Goal: Task Accomplishment & Management: Use online tool/utility

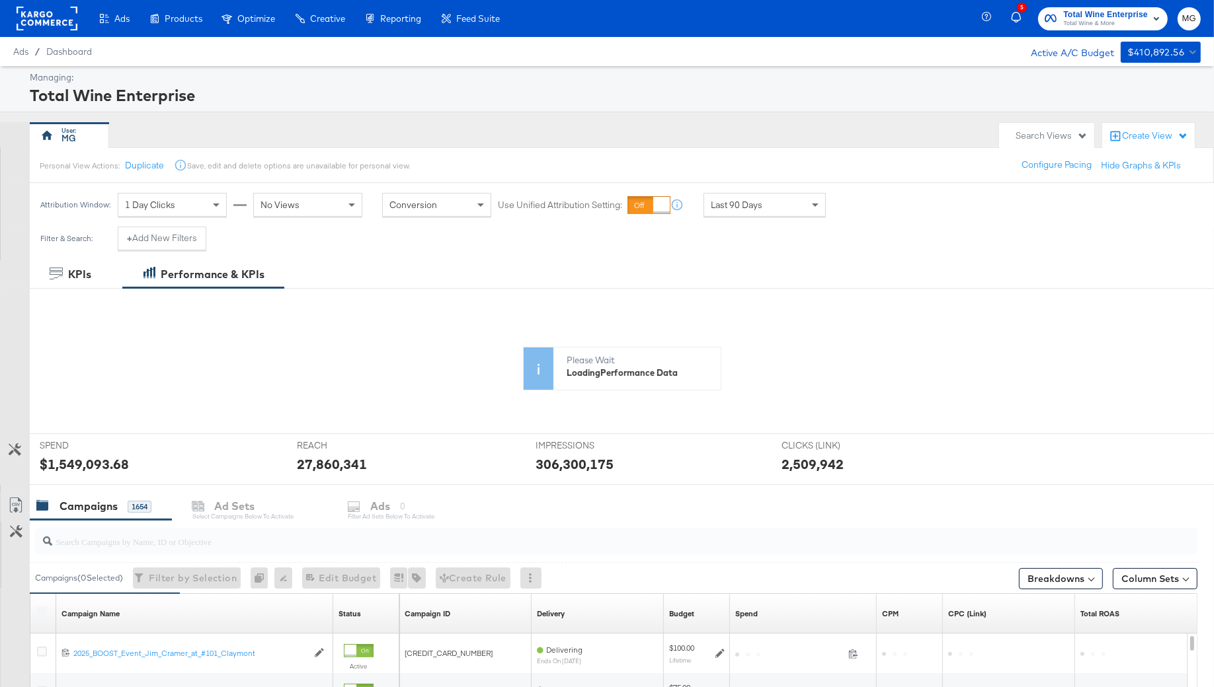
click at [1108, 22] on span "Total Wine & More" at bounding box center [1105, 24] width 85 height 11
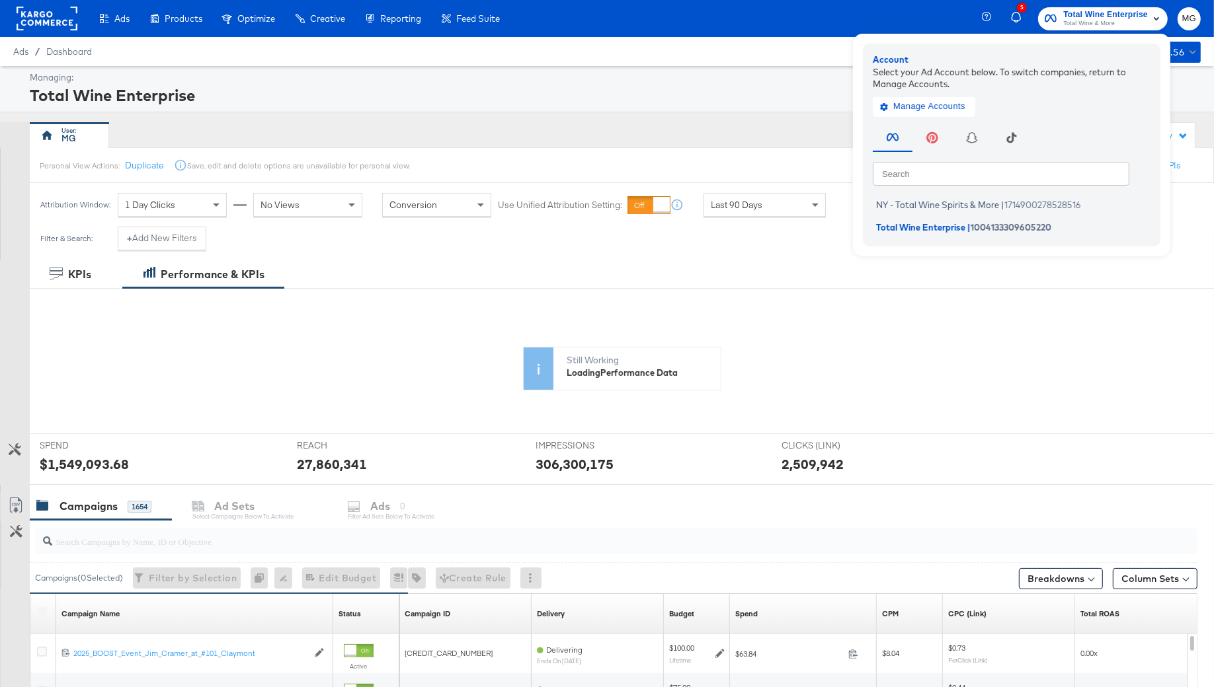
click at [14, 19] on div "Ads Ads Dashboard Main dashboard for Media Buying. New Campaign Create a new ca…" at bounding box center [255, 18] width 510 height 37
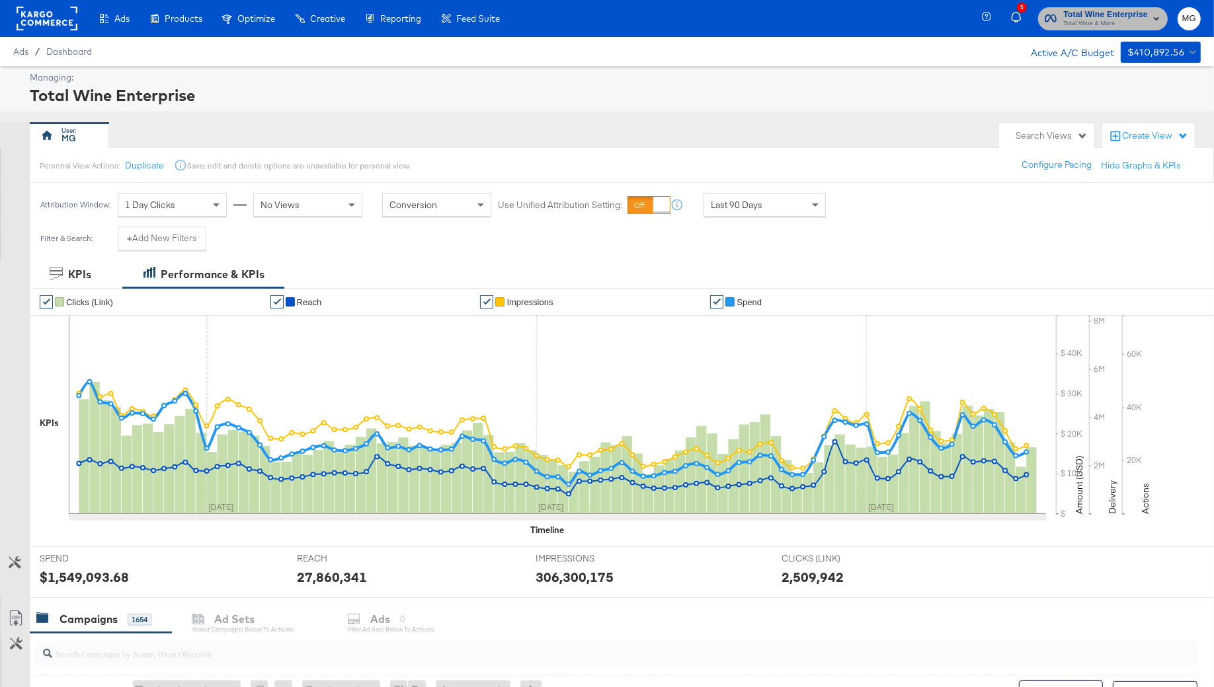
click at [1098, 21] on span "Total Wine & More" at bounding box center [1105, 24] width 85 height 11
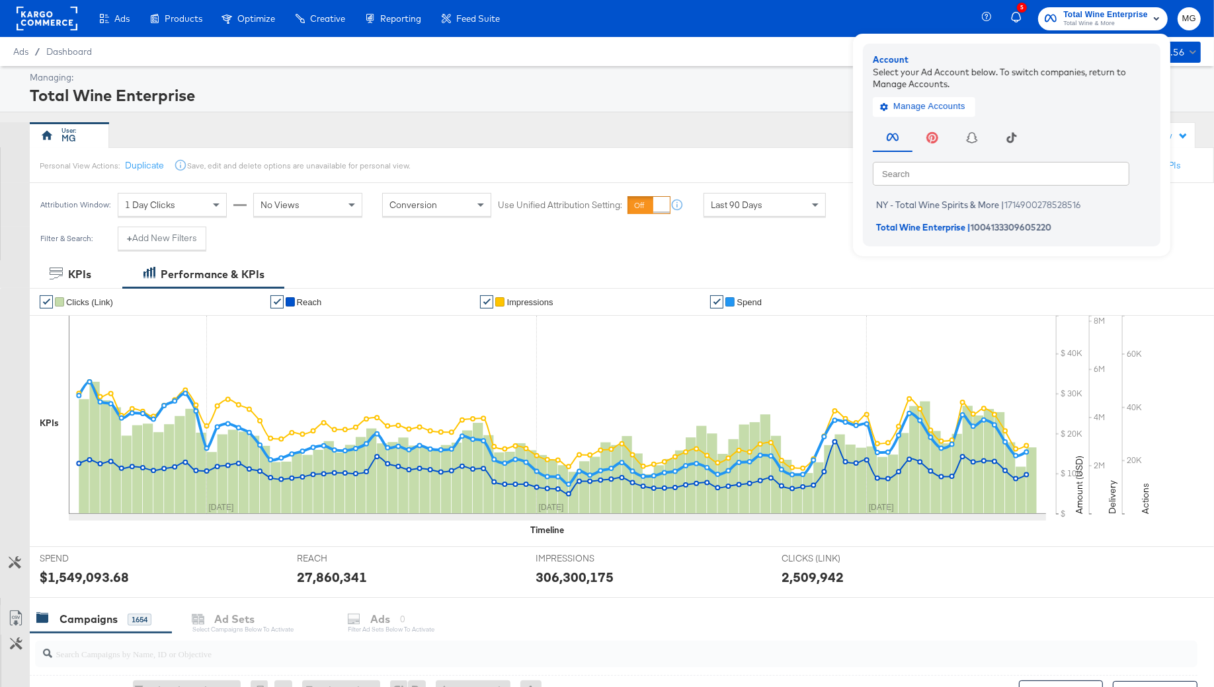
click at [50, 11] on rect at bounding box center [47, 19] width 61 height 24
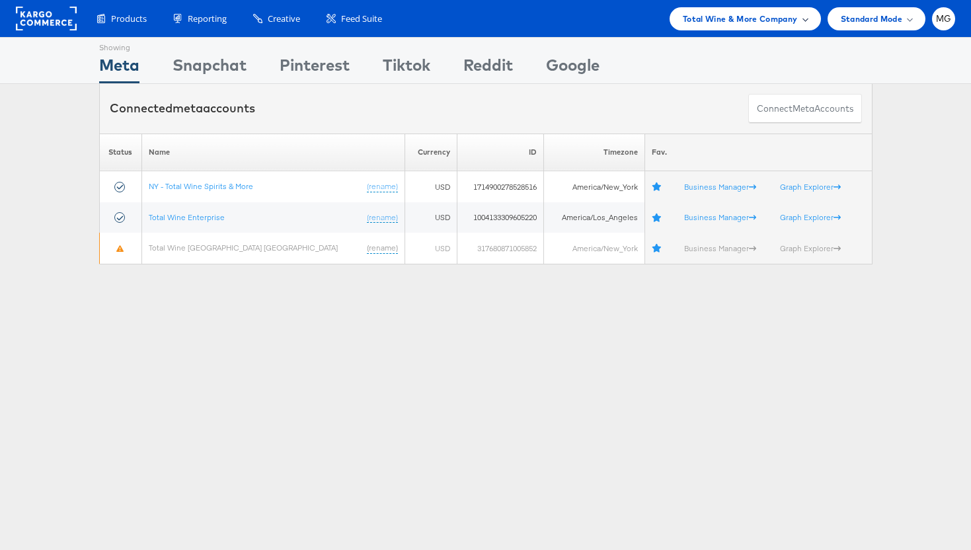
click at [731, 22] on span "Total Wine & More Company" at bounding box center [740, 19] width 115 height 14
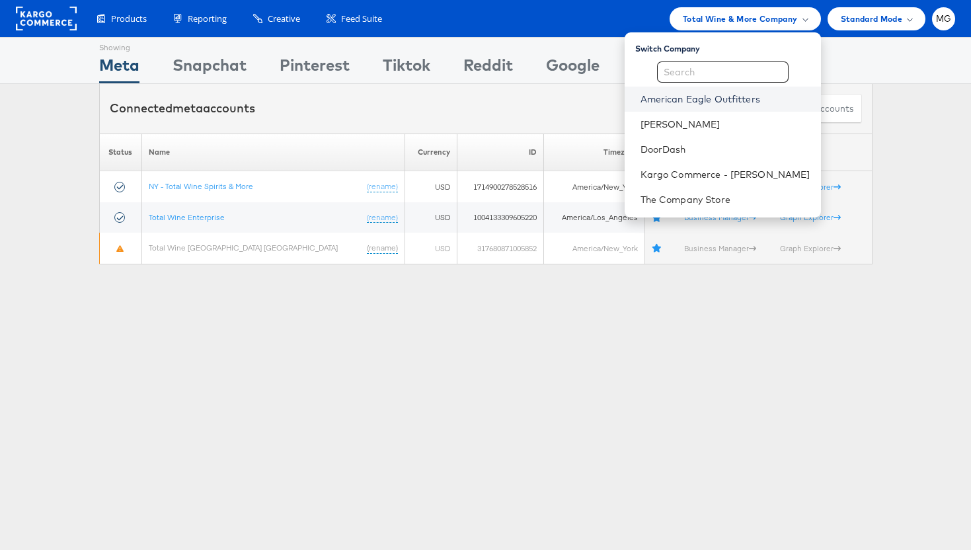
click at [684, 101] on link "American Eagle Outfitters" at bounding box center [725, 99] width 170 height 13
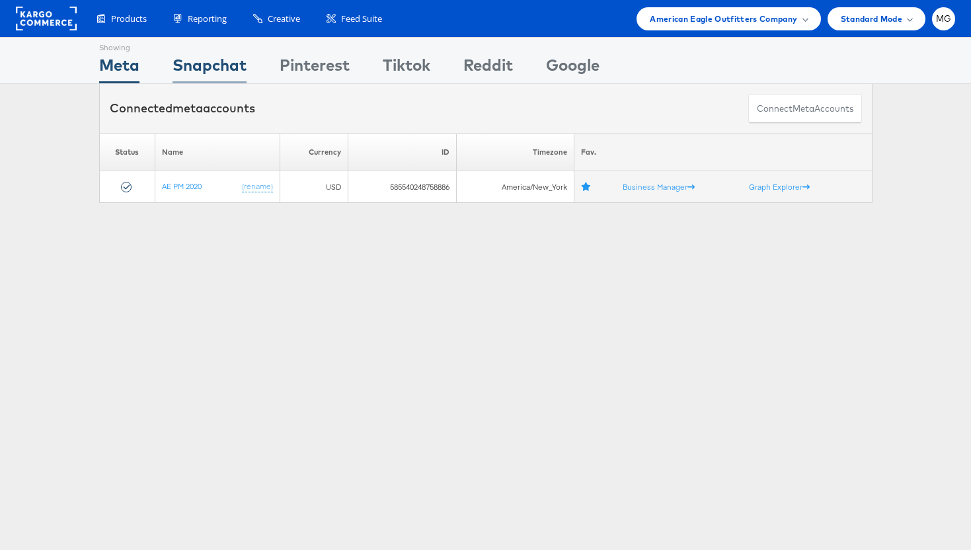
click at [198, 61] on div "Snapchat" at bounding box center [210, 69] width 74 height 30
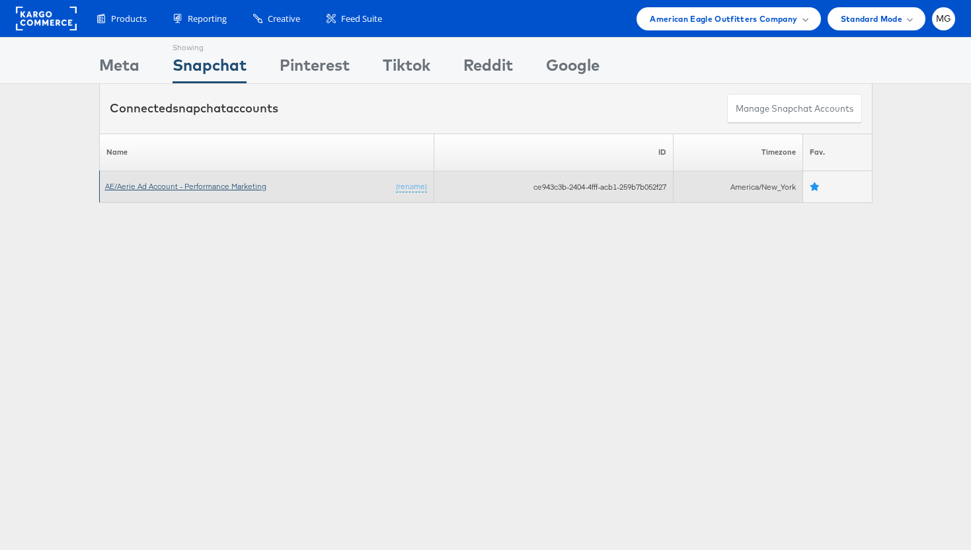
click at [190, 189] on link "AE/Aerie Ad Account - Performance Marketing" at bounding box center [185, 186] width 161 height 10
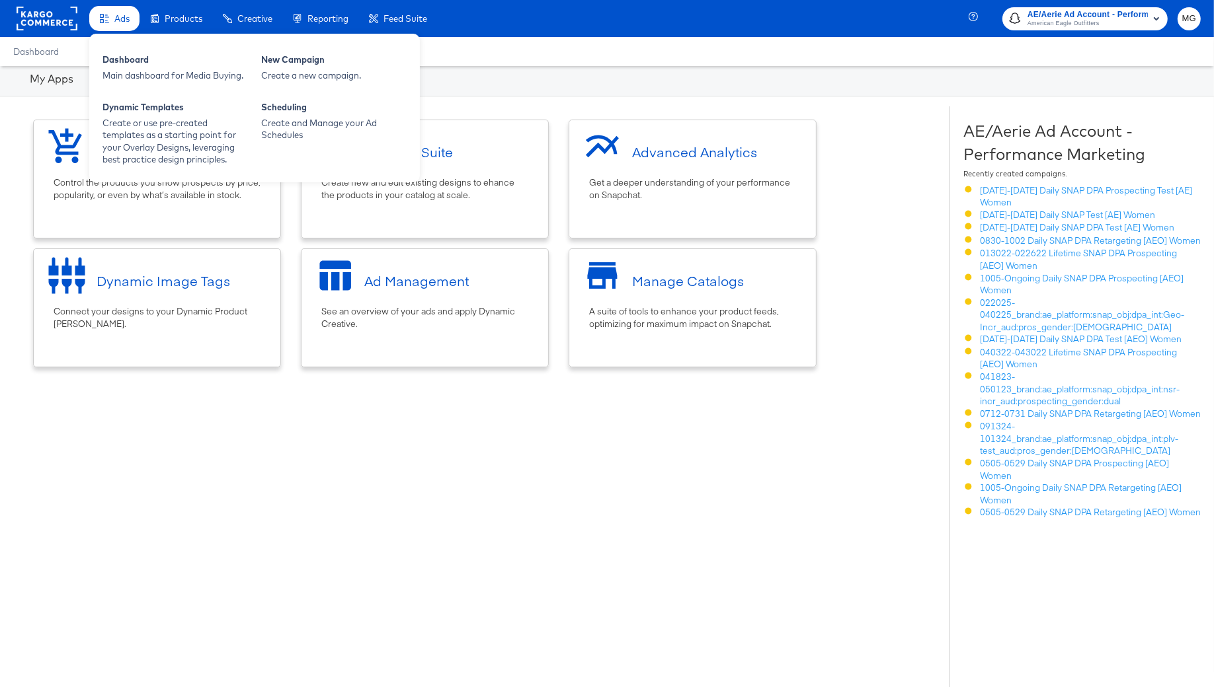
click at [122, 28] on div "Ads" at bounding box center [114, 19] width 50 height 26
click at [112, 17] on div "Ads" at bounding box center [114, 19] width 50 height 26
click at [112, 11] on div "Ads" at bounding box center [114, 19] width 50 height 26
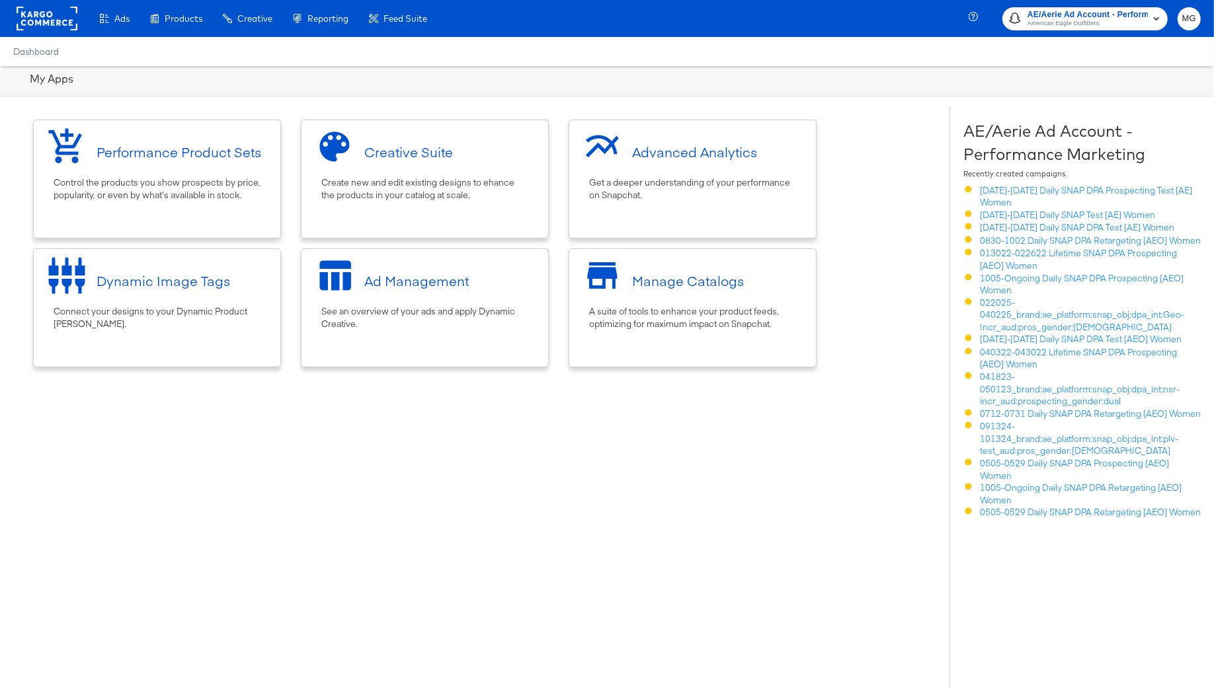
click at [0, 0] on div "Dashboard" at bounding box center [0, 0] width 0 height 0
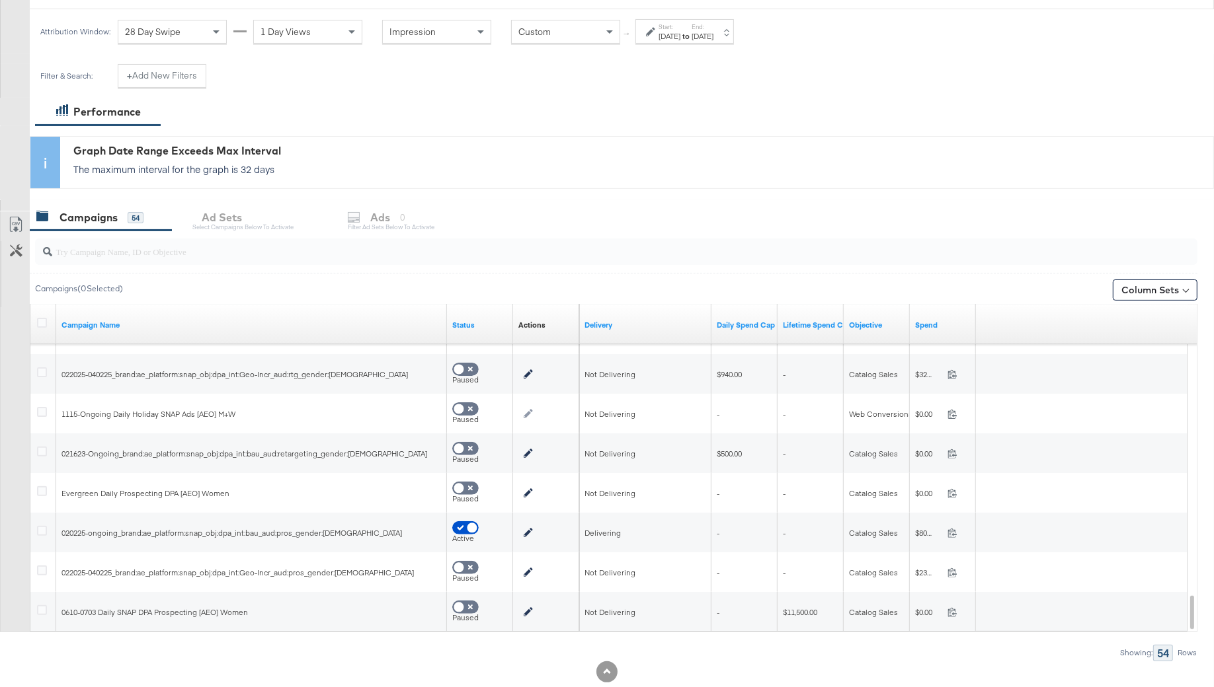
scroll to position [204, 0]
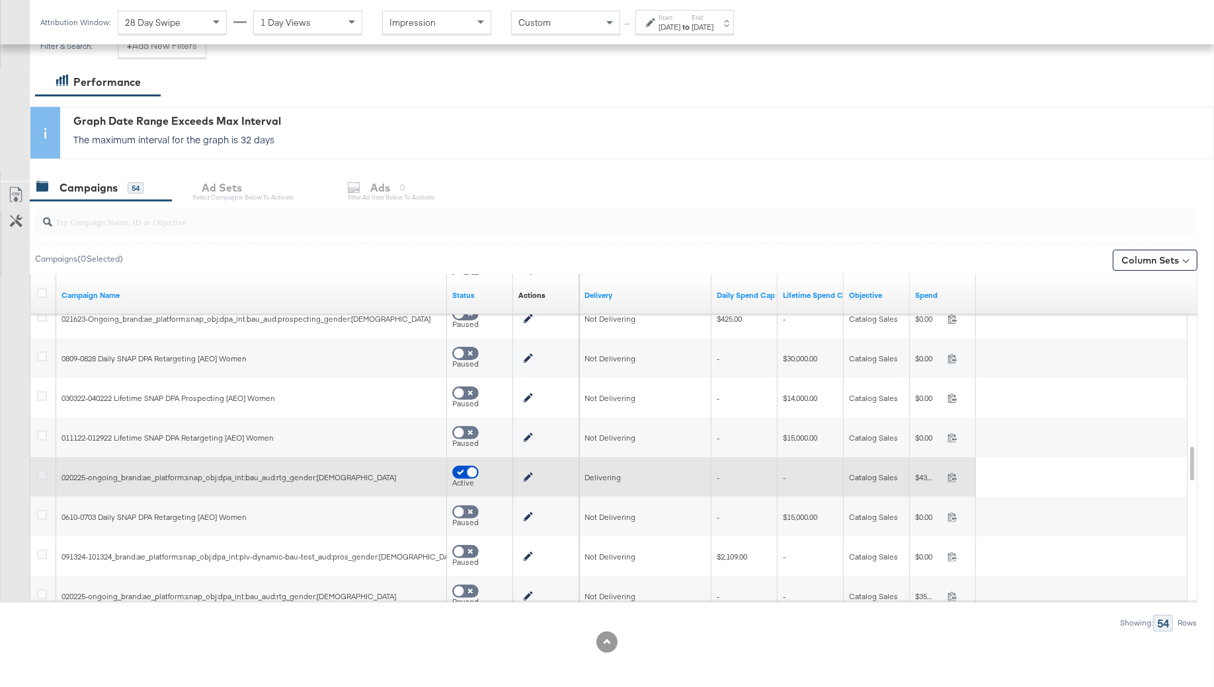
click at [42, 471] on icon at bounding box center [42, 476] width 10 height 10
click at [0, 0] on input "checkbox" at bounding box center [0, 0] width 0 height 0
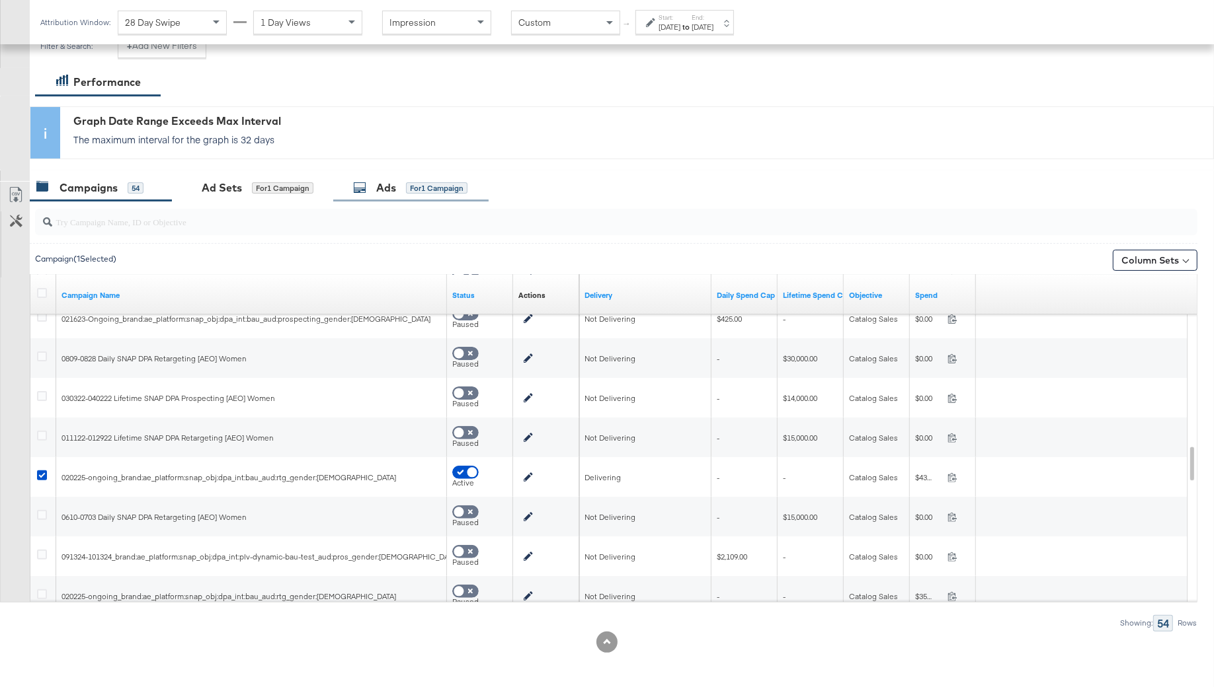
click at [400, 195] on div "Ads for 1 Campaign" at bounding box center [410, 188] width 155 height 28
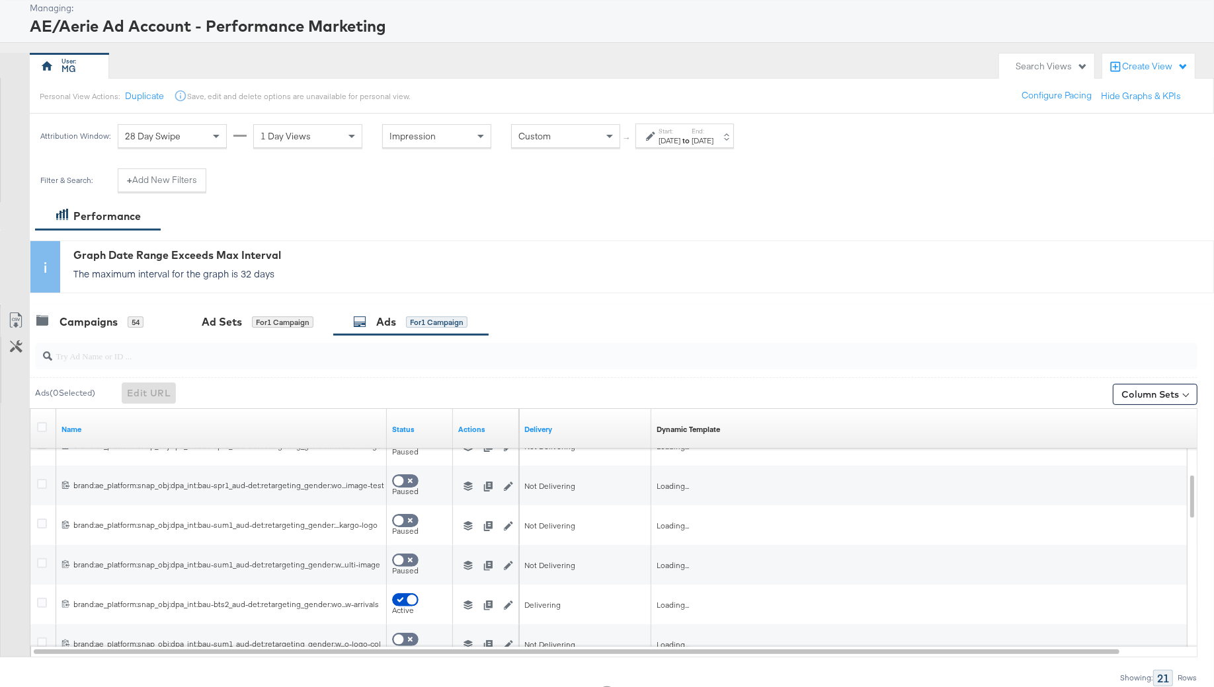
scroll to position [77, 0]
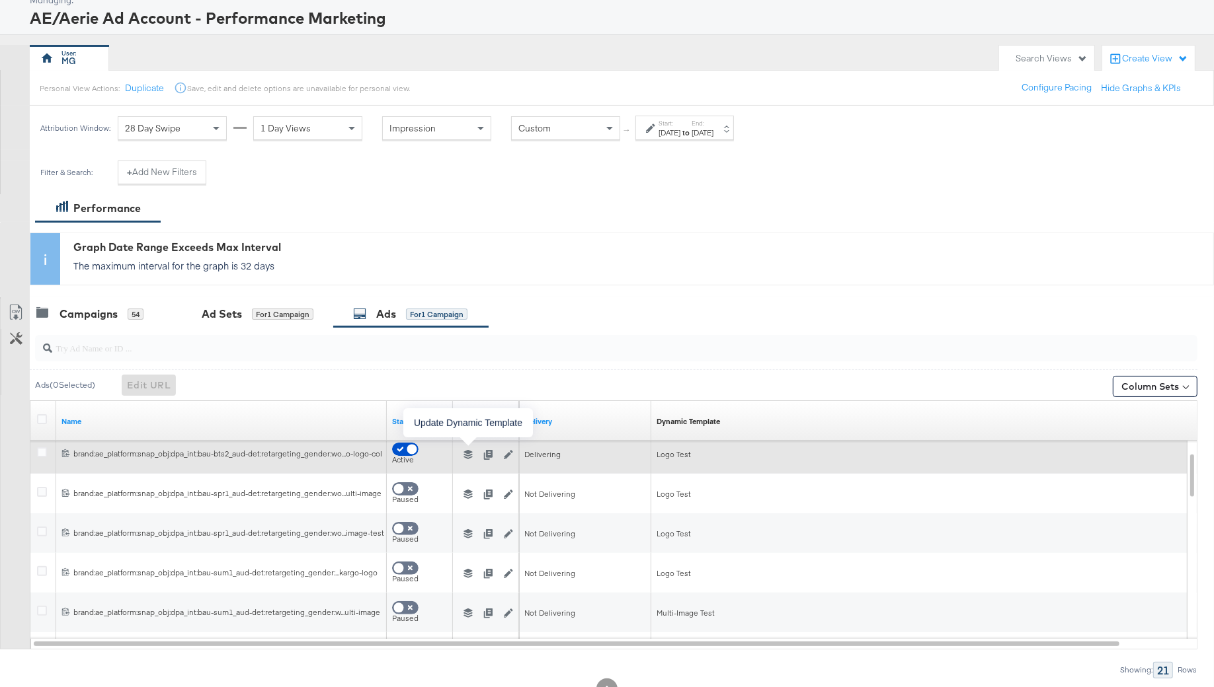
click at [471, 451] on icon "button" at bounding box center [467, 454] width 9 height 9
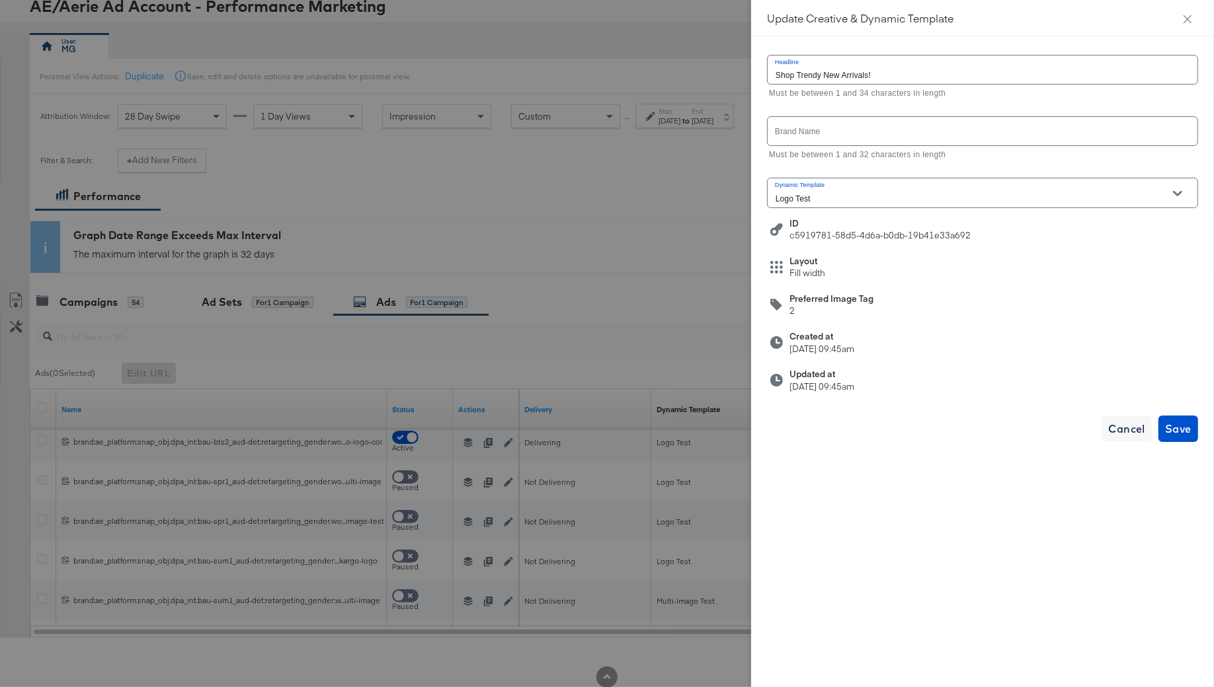
scroll to position [91, 0]
click at [539, 79] on div at bounding box center [607, 343] width 1214 height 687
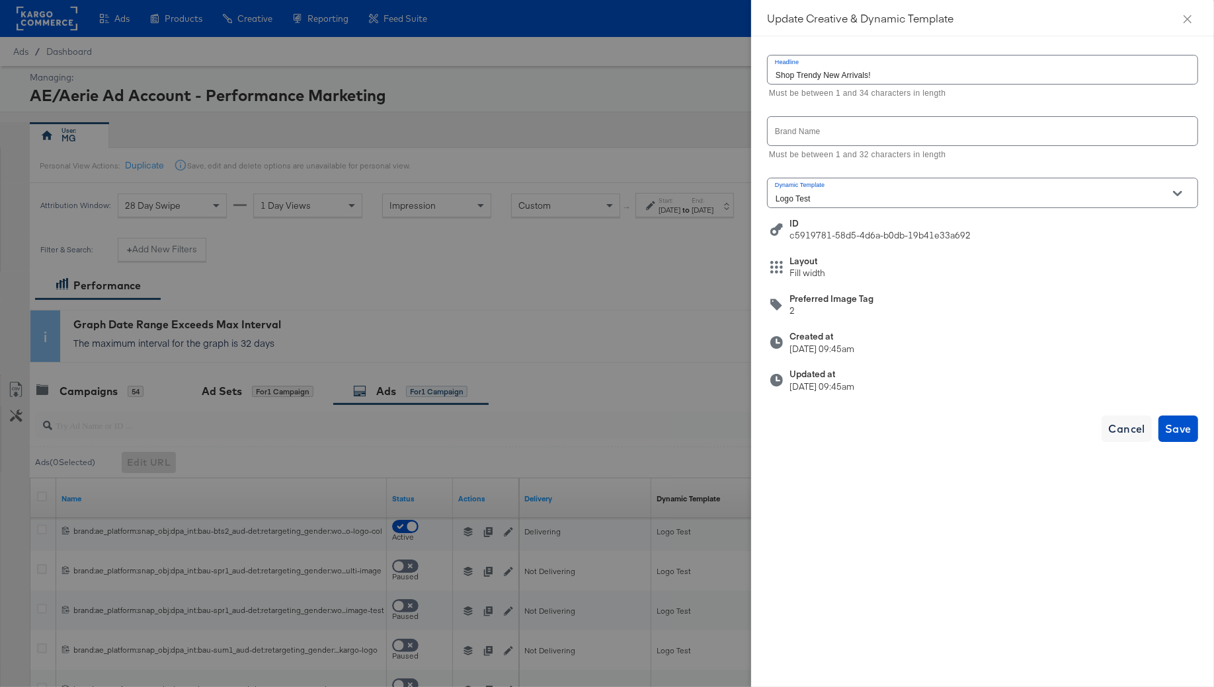
click at [319, 213] on div at bounding box center [607, 343] width 1214 height 687
click at [385, 145] on div at bounding box center [607, 343] width 1214 height 687
click at [1188, 17] on icon "close" at bounding box center [1187, 19] width 11 height 11
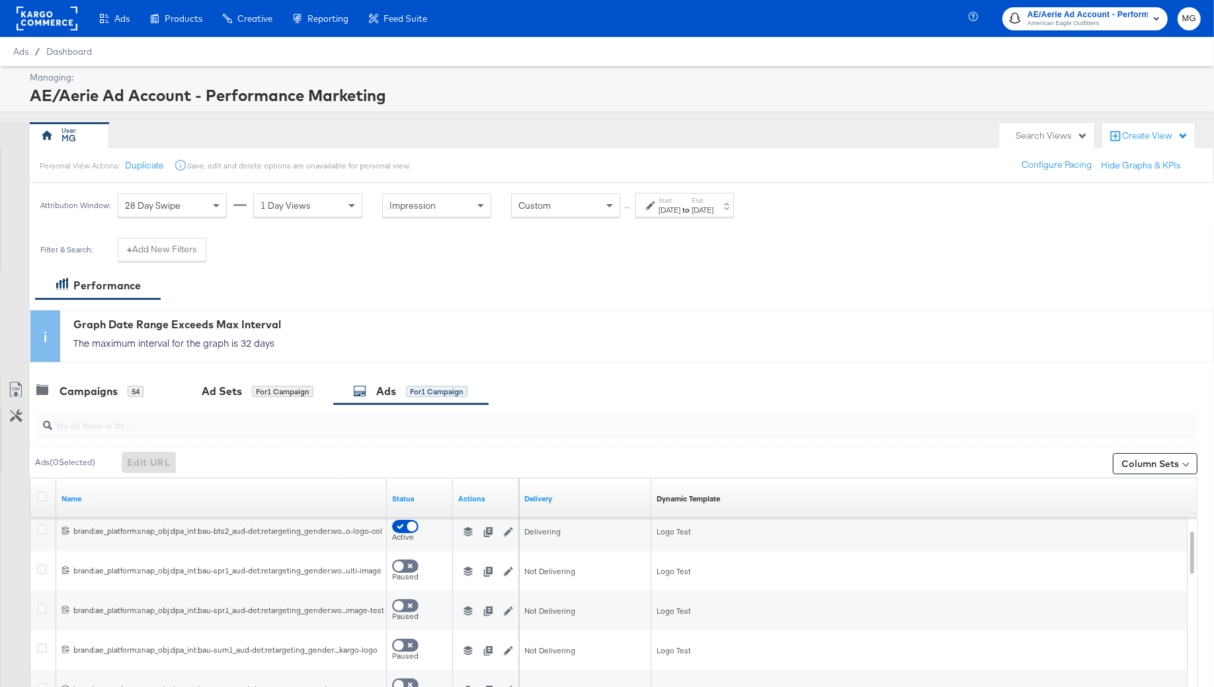
click at [26, 20] on rect at bounding box center [47, 19] width 61 height 24
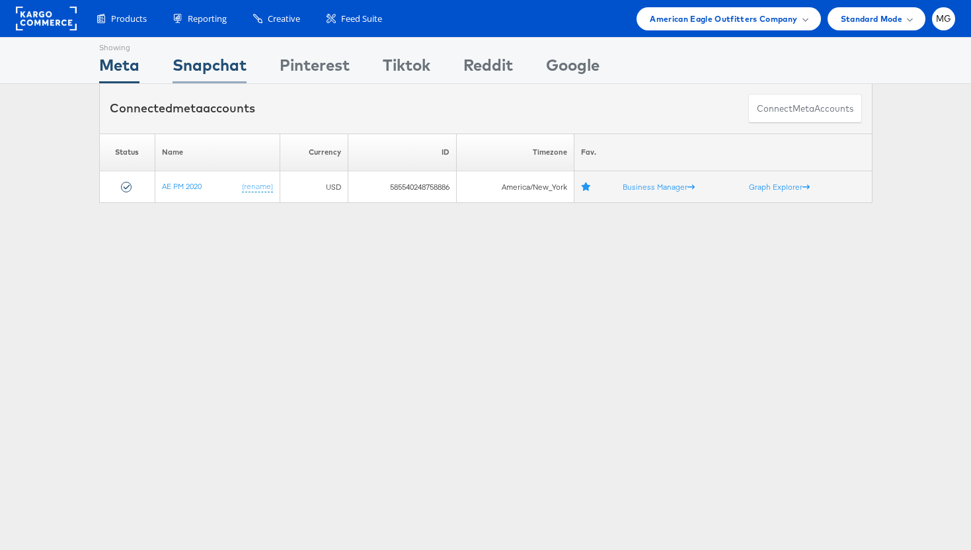
click at [208, 65] on div "Snapchat" at bounding box center [210, 69] width 74 height 30
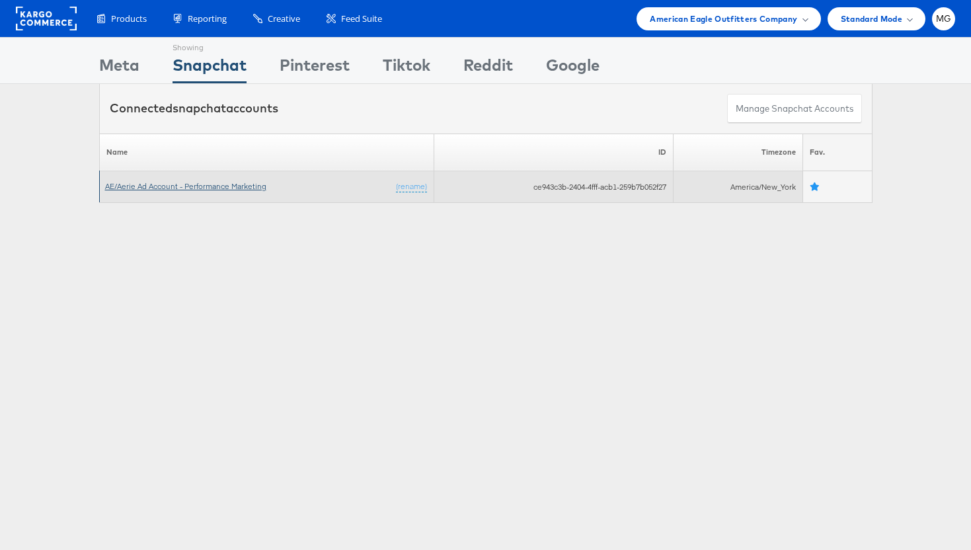
click at [144, 188] on link "AE/Aerie Ad Account - Performance Marketing" at bounding box center [185, 186] width 161 height 10
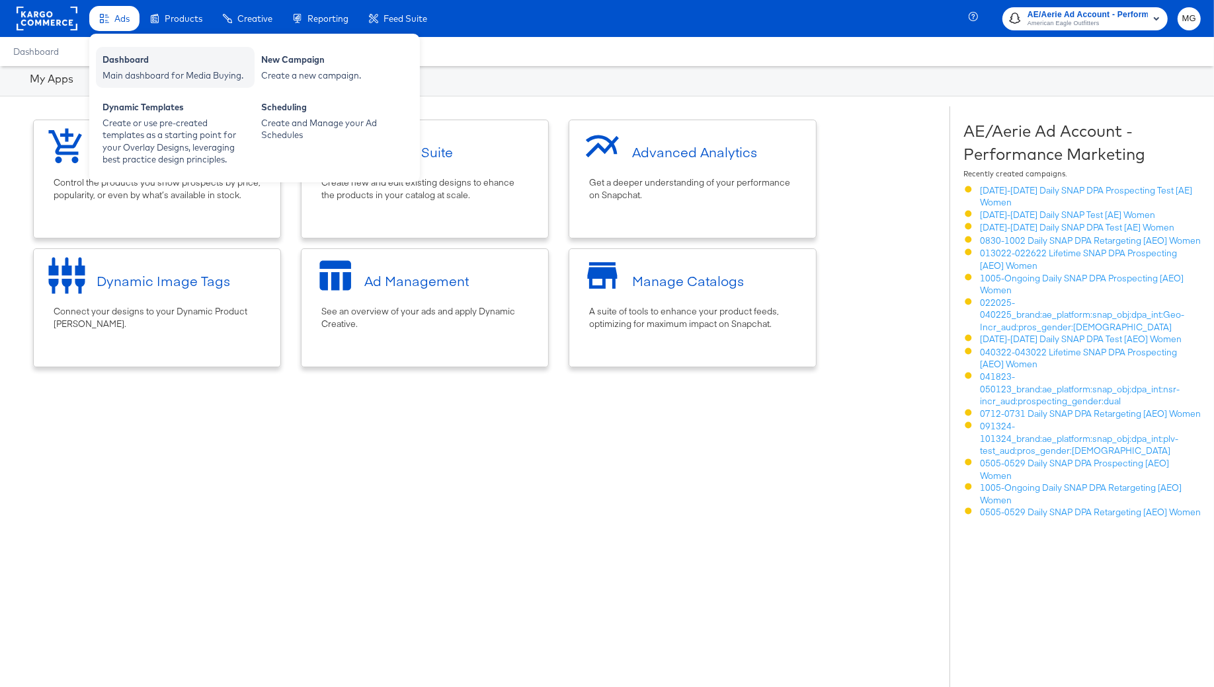
click at [139, 77] on div "Main dashboard for Media Buying." at bounding box center [174, 75] width 145 height 13
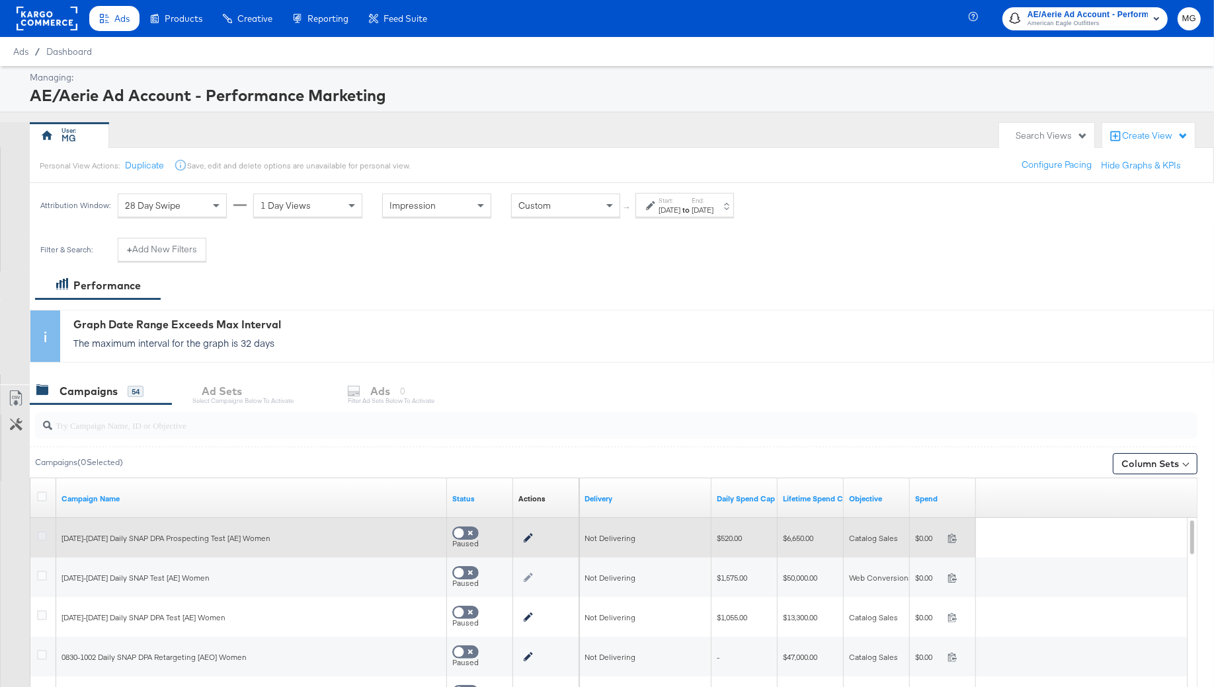
click at [40, 533] on icon at bounding box center [42, 536] width 10 height 10
click at [0, 0] on input "checkbox" at bounding box center [0, 0] width 0 height 0
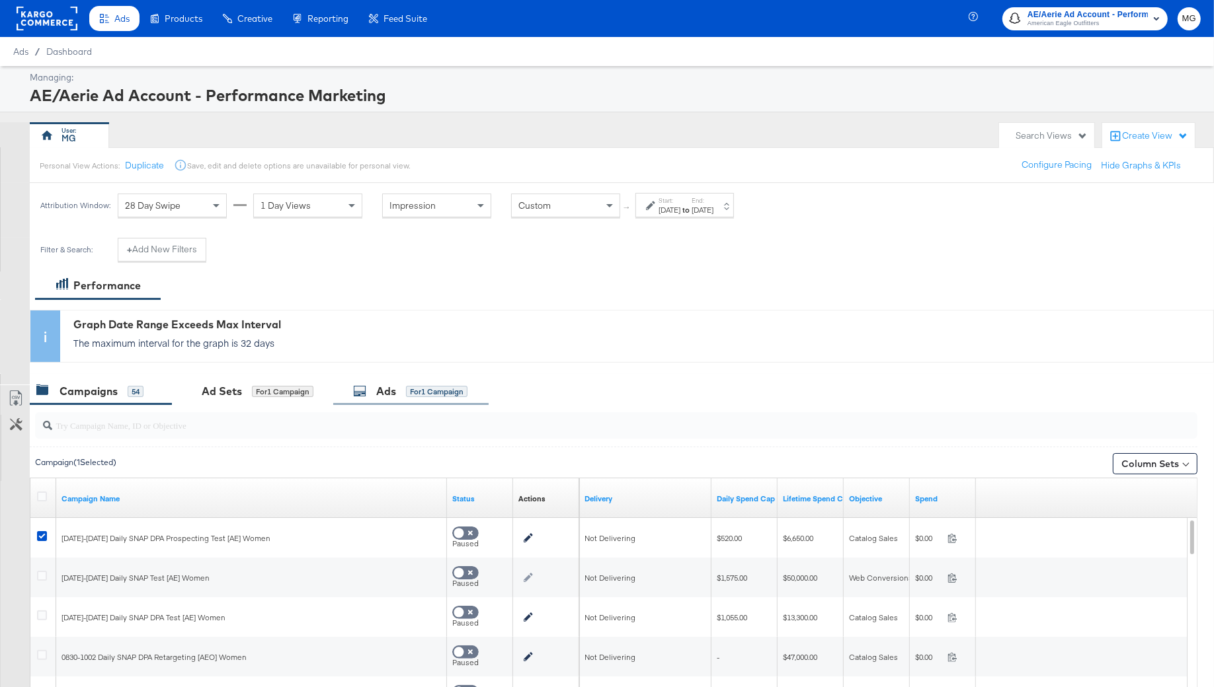
click at [387, 391] on div "Ads" at bounding box center [386, 391] width 20 height 15
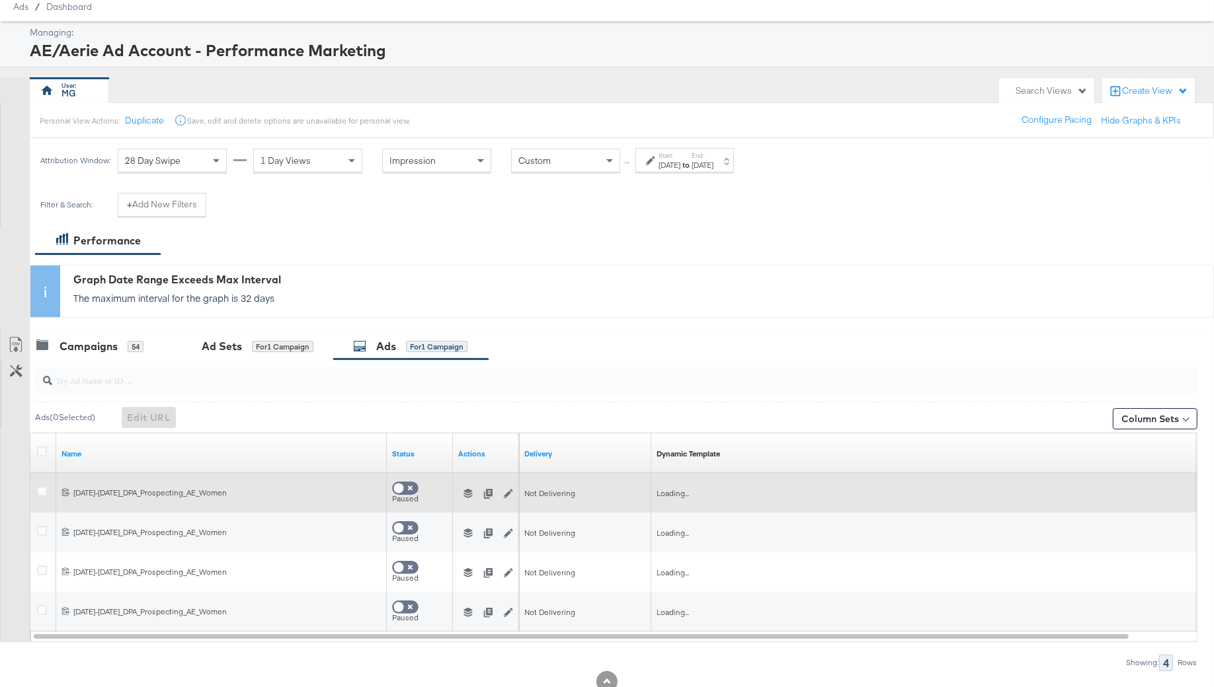
scroll to position [85, 0]
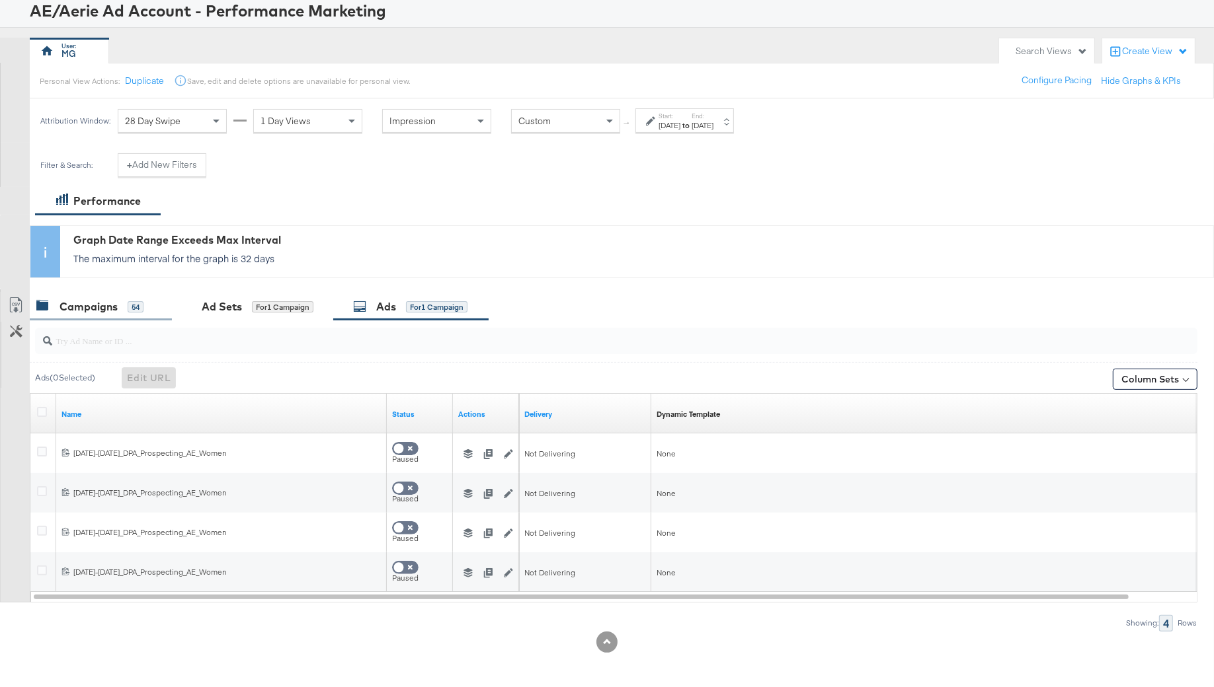
click at [105, 309] on div "Campaigns" at bounding box center [88, 306] width 58 height 15
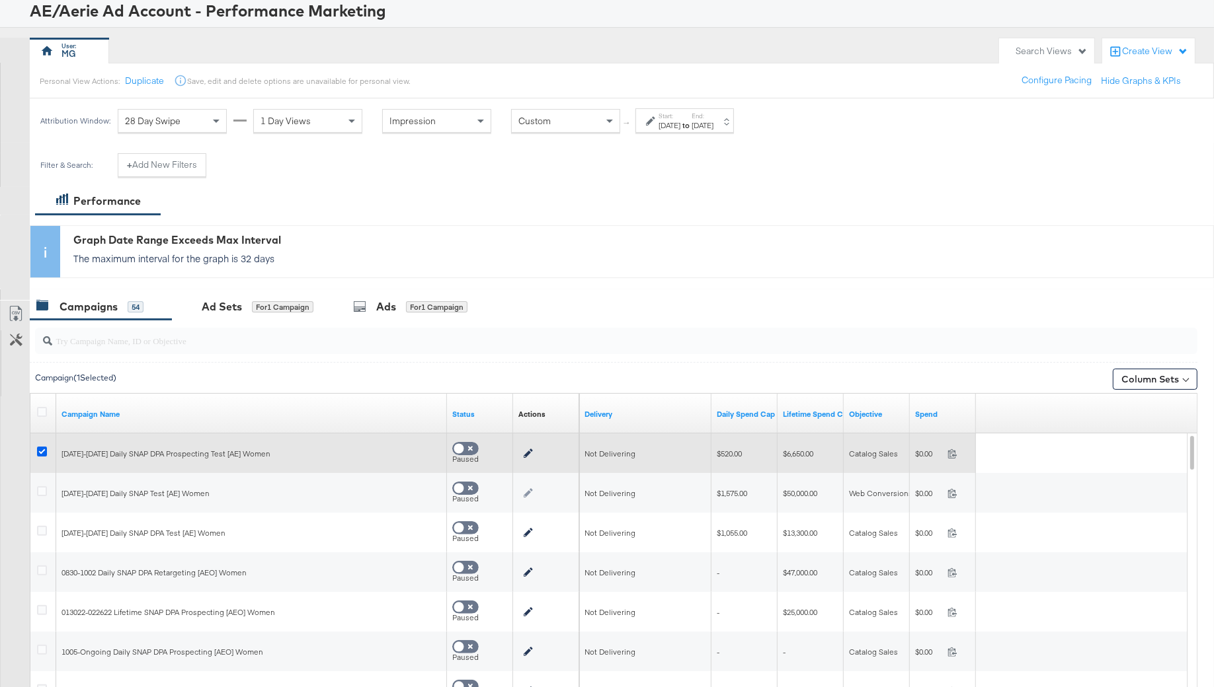
click at [40, 449] on icon at bounding box center [42, 452] width 10 height 10
click at [0, 0] on input "checkbox" at bounding box center [0, 0] width 0 height 0
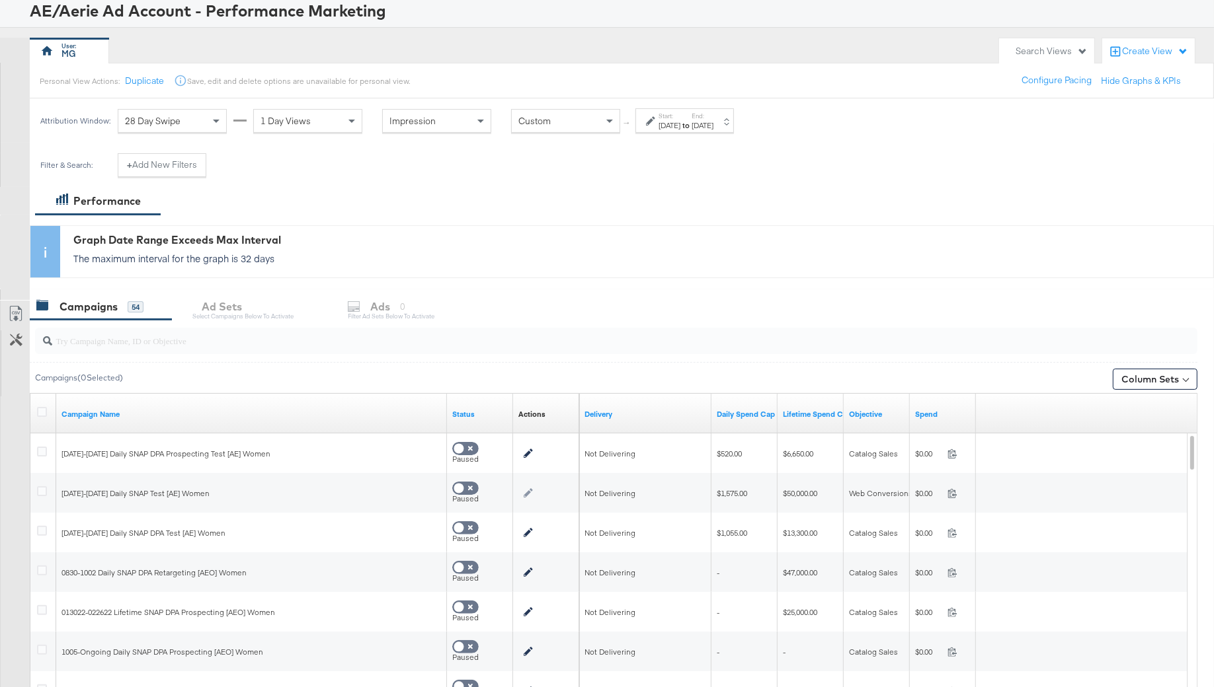
click at [116, 347] on div at bounding box center [616, 341] width 1162 height 26
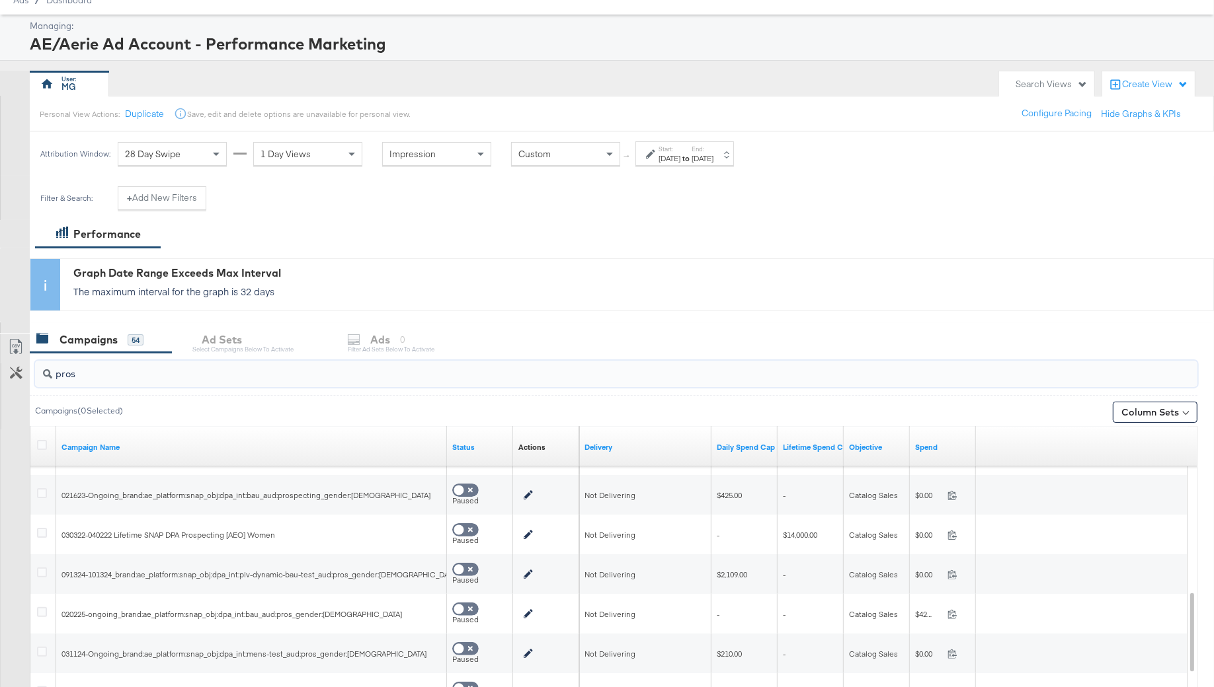
scroll to position [204, 0]
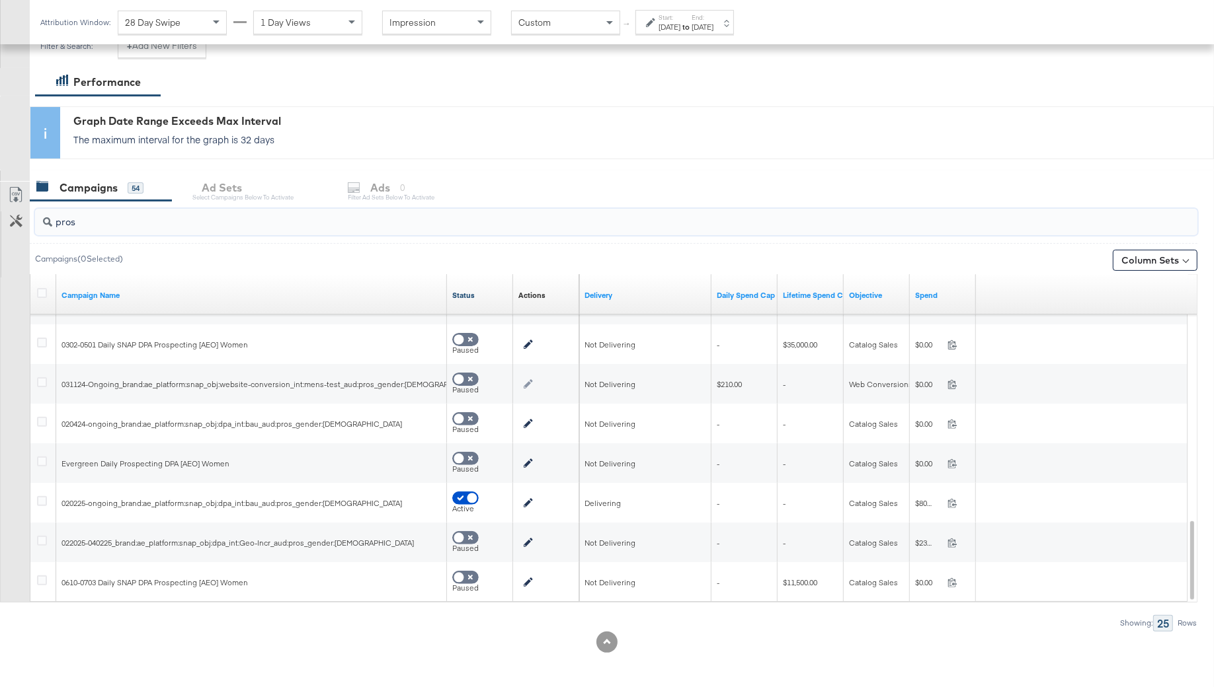
type input "pros"
click at [469, 290] on link "Status" at bounding box center [480, 295] width 56 height 11
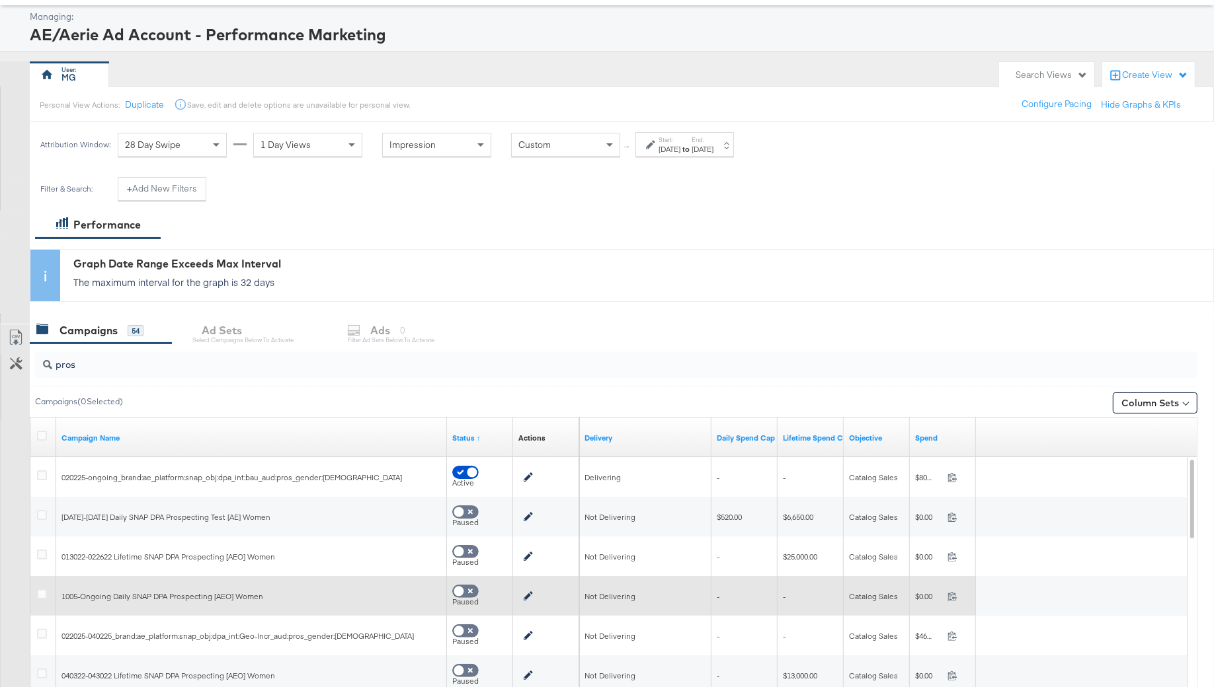
scroll to position [50, 0]
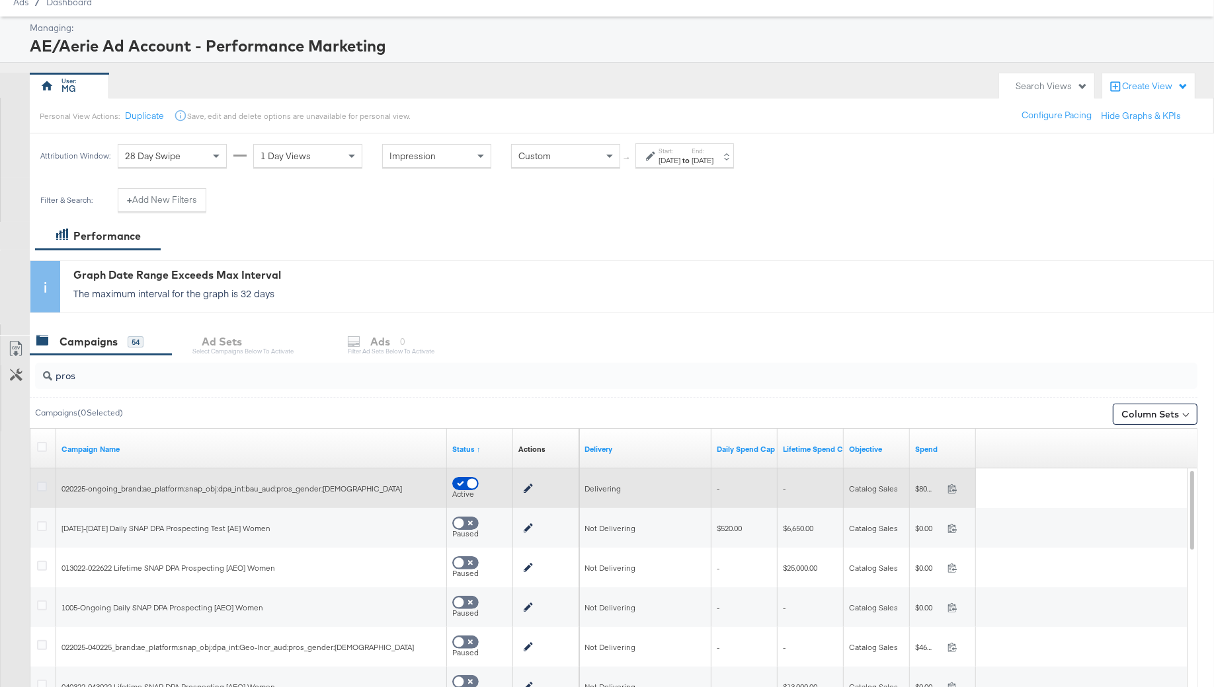
click at [38, 484] on icon at bounding box center [42, 487] width 10 height 10
click at [0, 0] on input "checkbox" at bounding box center [0, 0] width 0 height 0
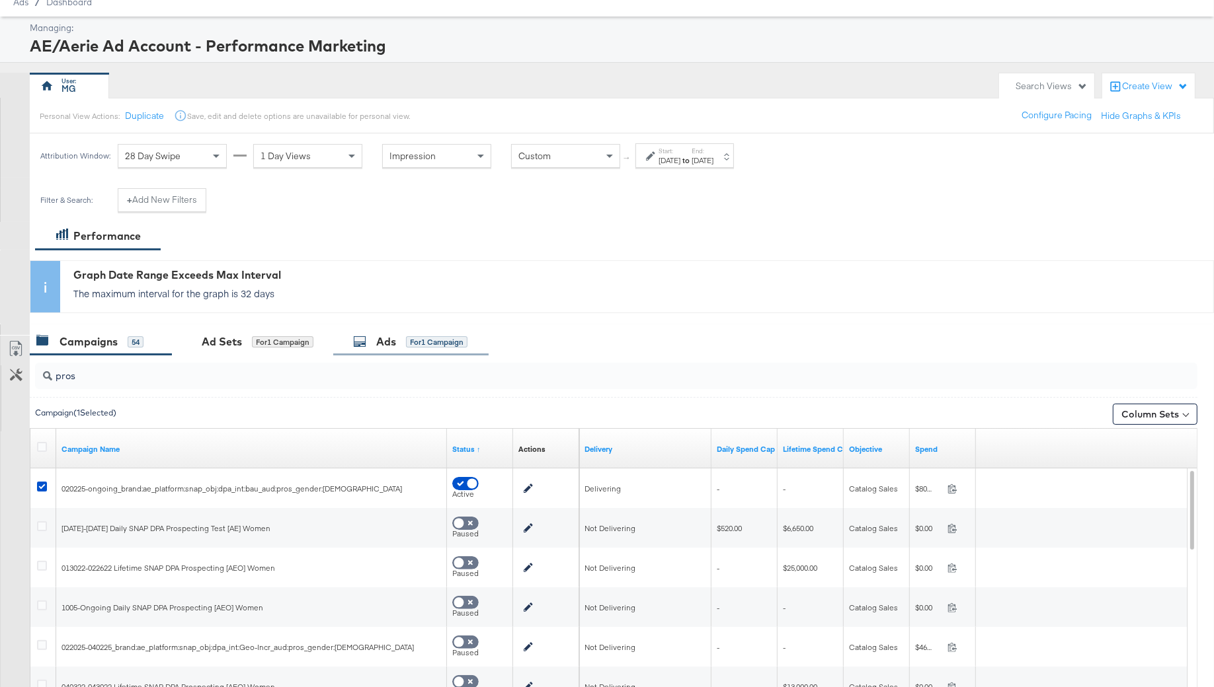
click at [394, 340] on div "Ads" at bounding box center [386, 341] width 20 height 15
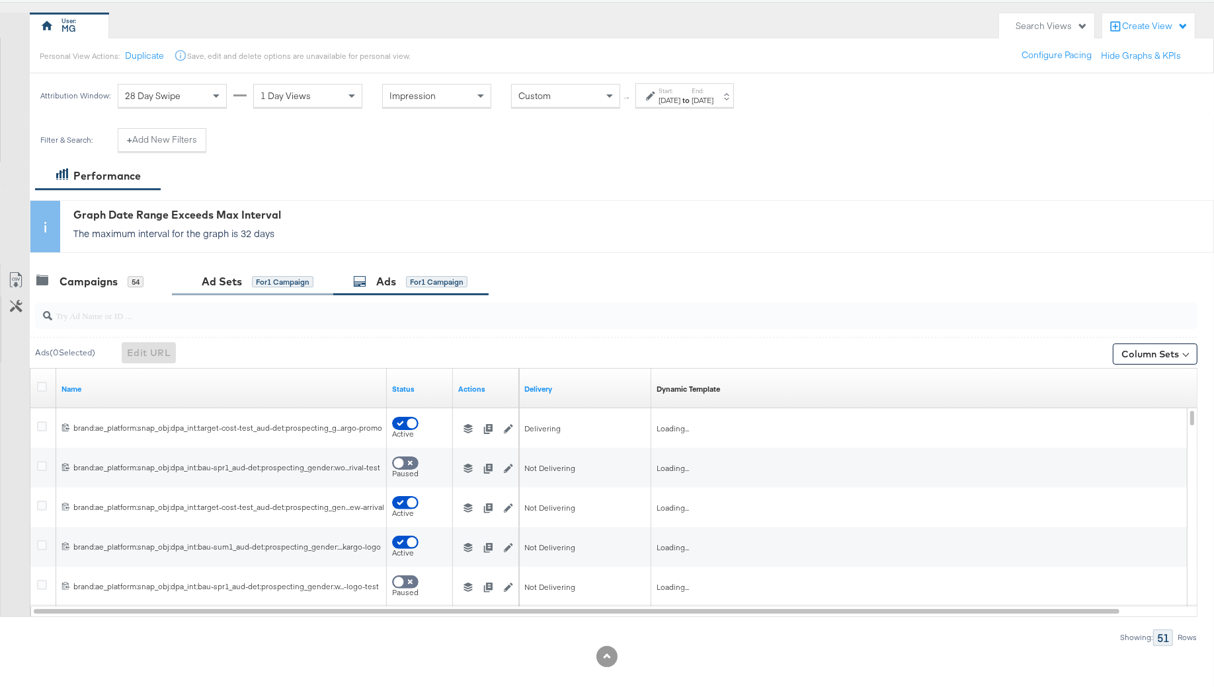
scroll to position [124, 0]
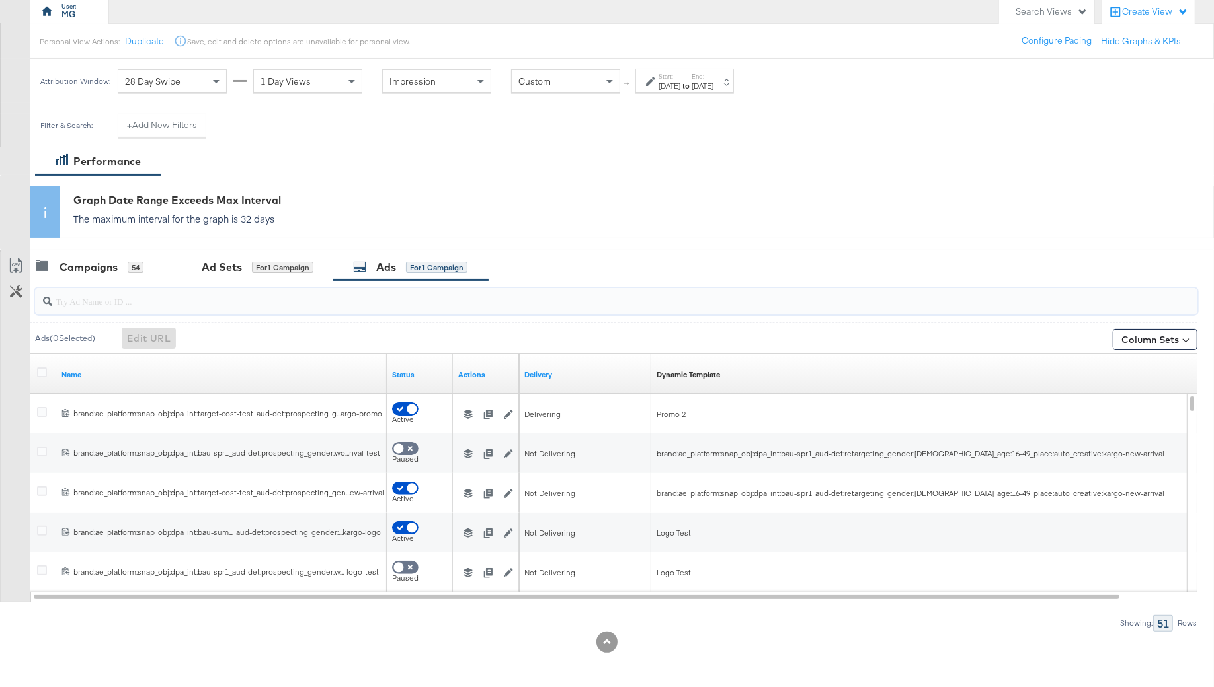
click at [259, 301] on input "search" at bounding box center [571, 297] width 1038 height 26
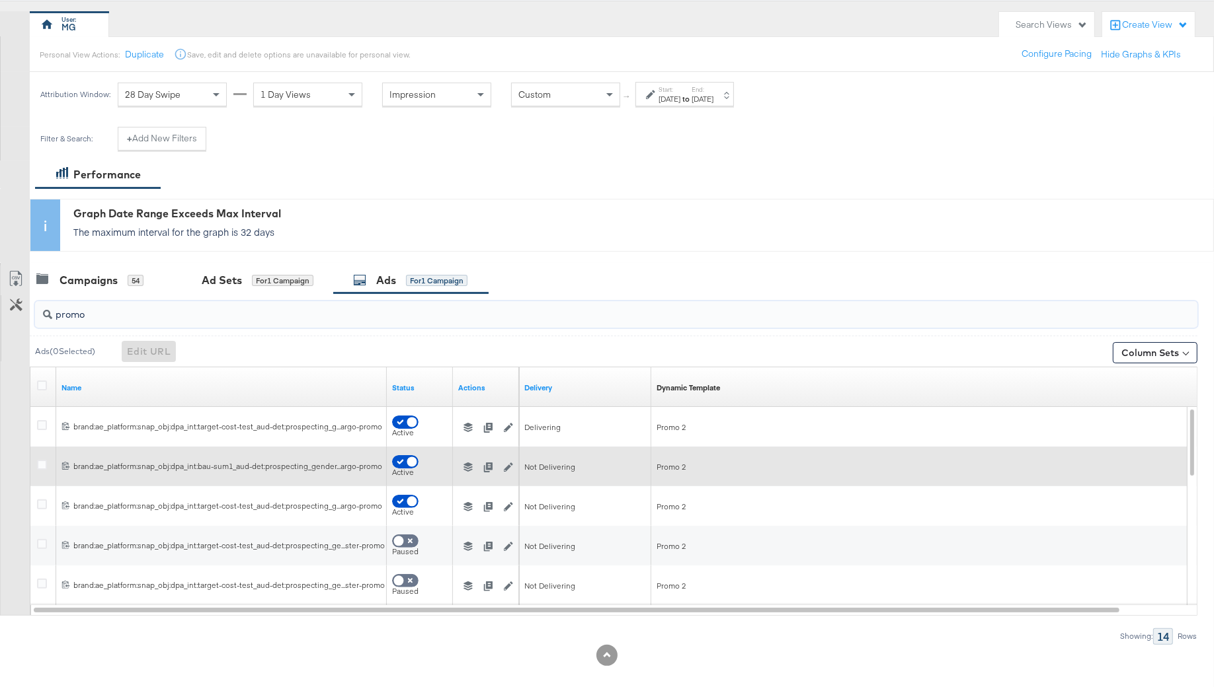
scroll to position [107, 0]
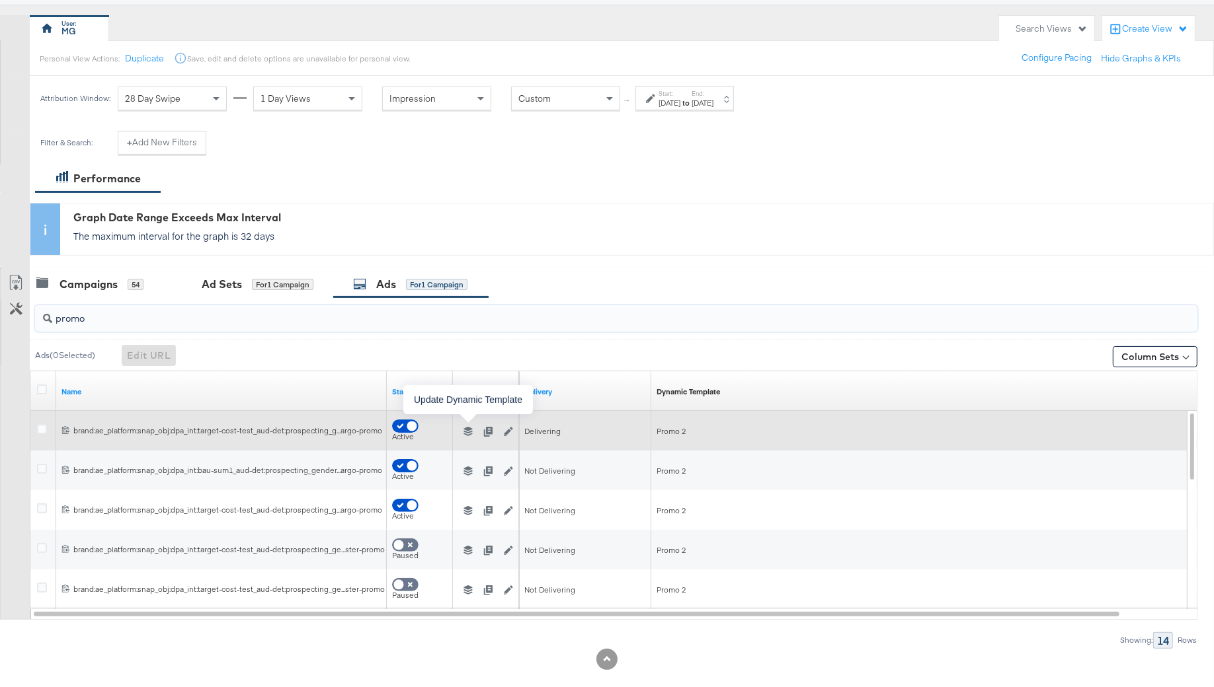
type input "promo"
click at [471, 428] on icon "button" at bounding box center [467, 431] width 9 height 9
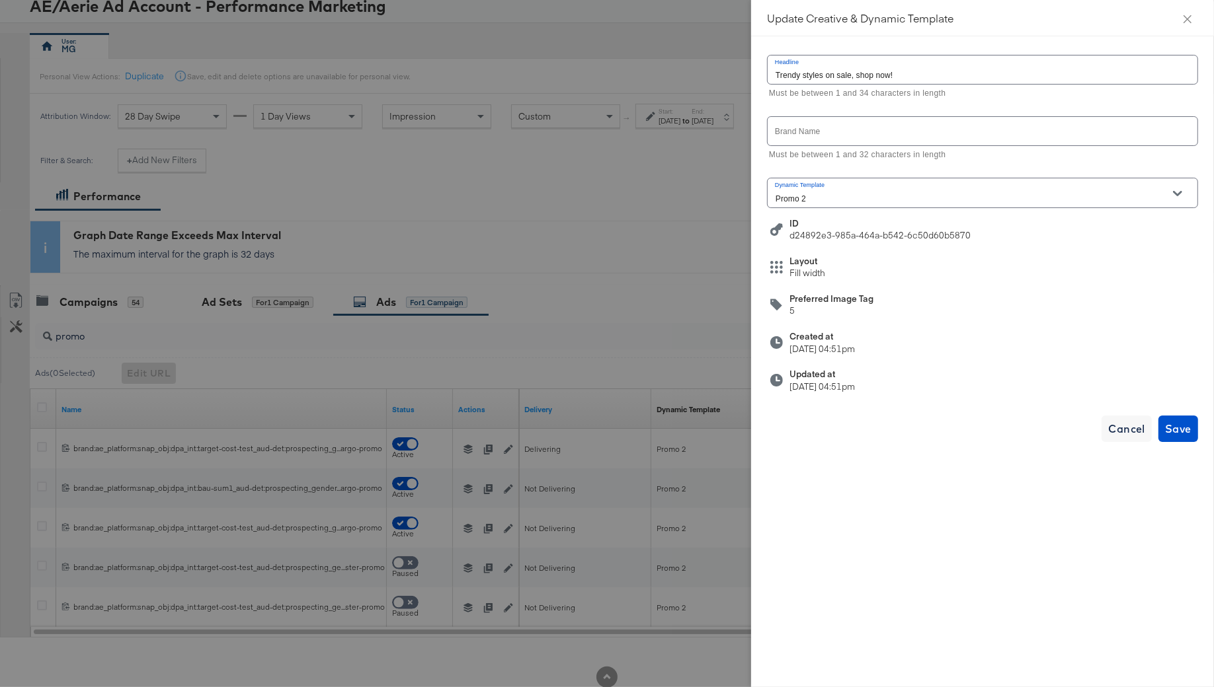
scroll to position [81, 0]
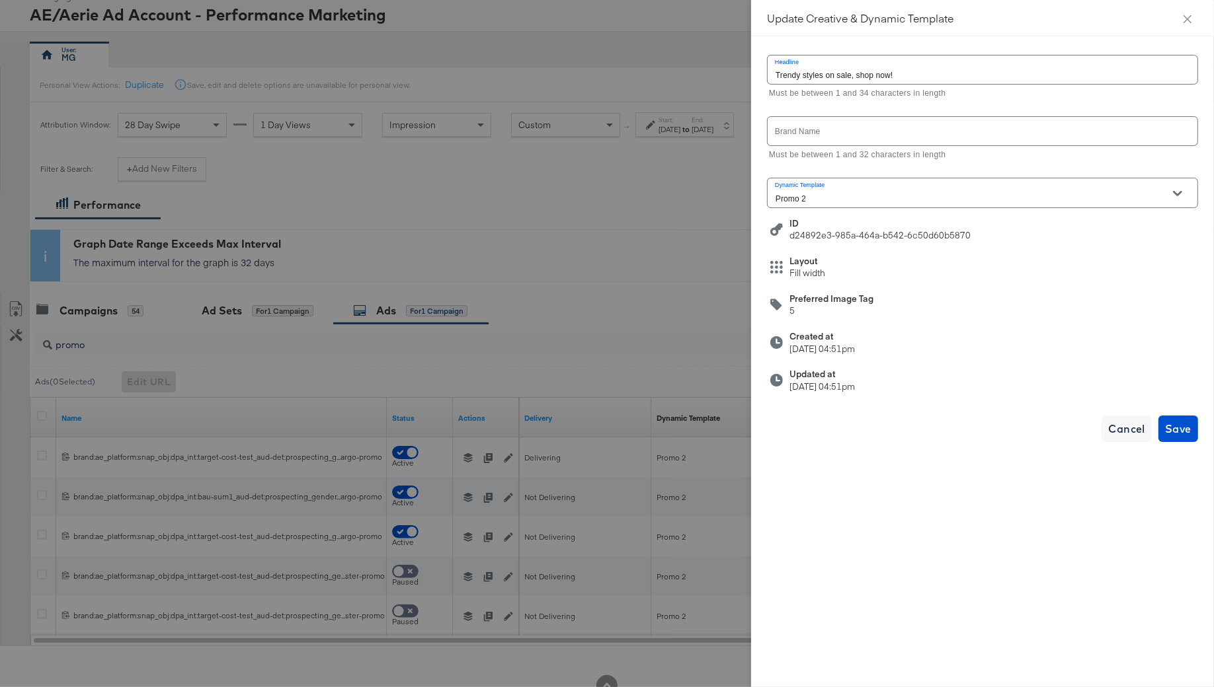
click at [991, 179] on div "Promo 2" at bounding box center [982, 193] width 431 height 30
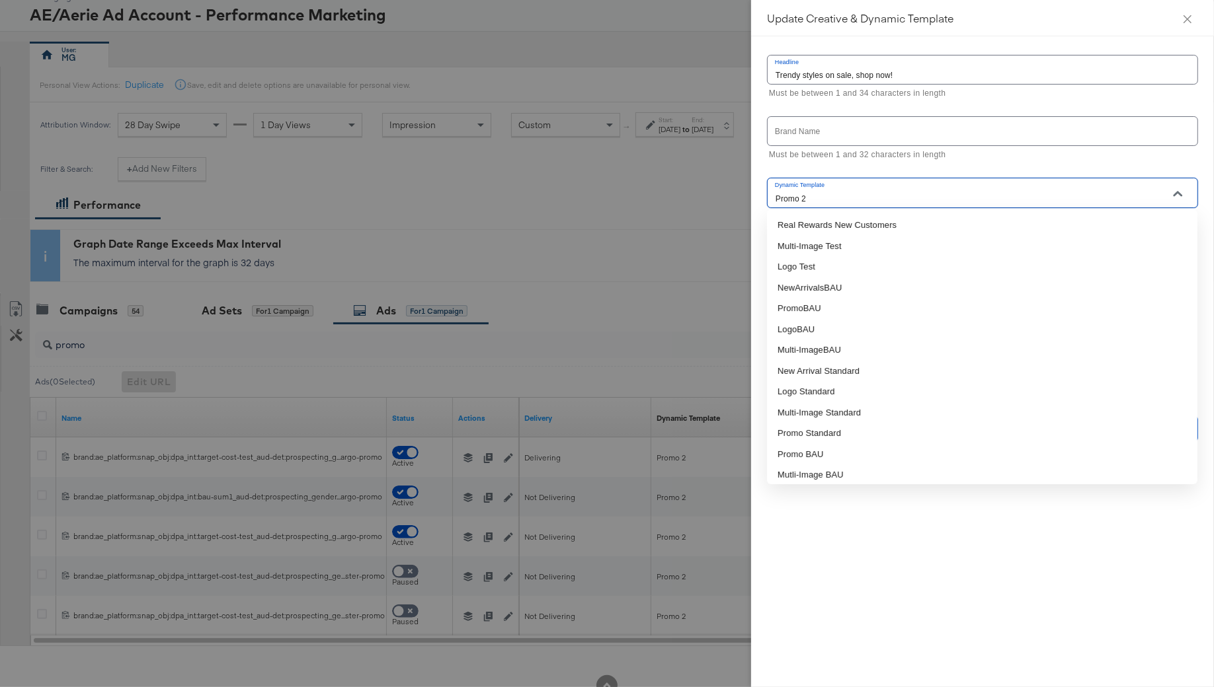
click at [1017, 192] on input "Promo 2" at bounding box center [972, 198] width 399 height 15
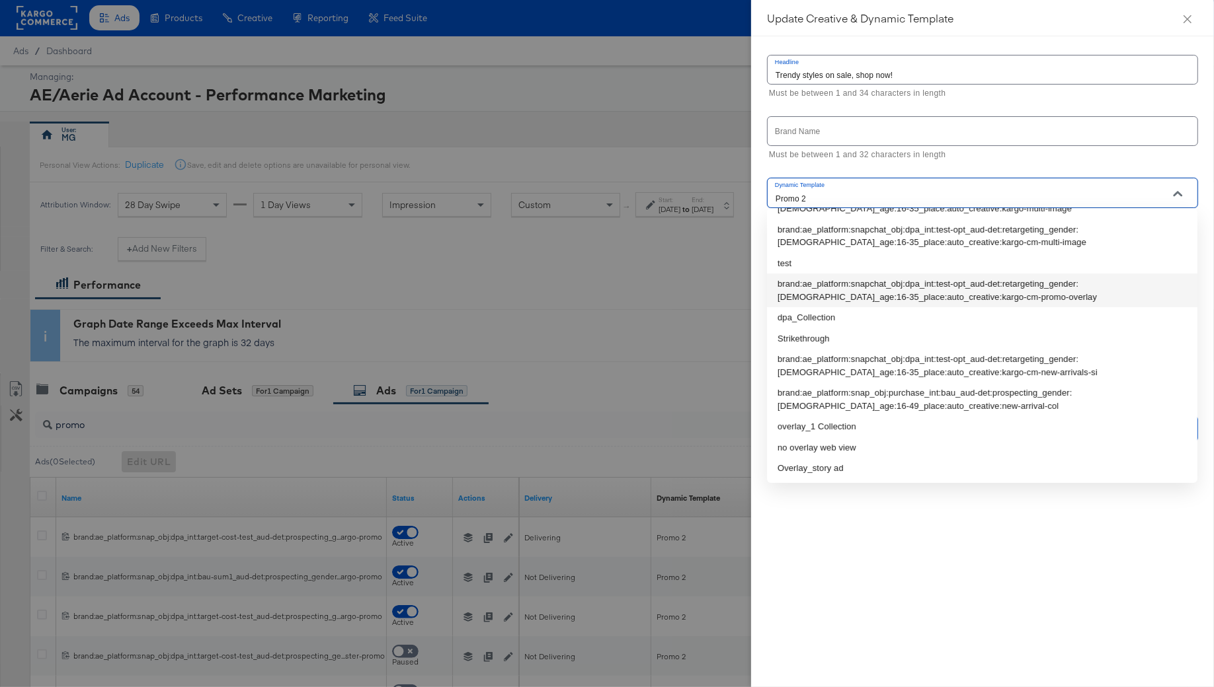
scroll to position [124, 0]
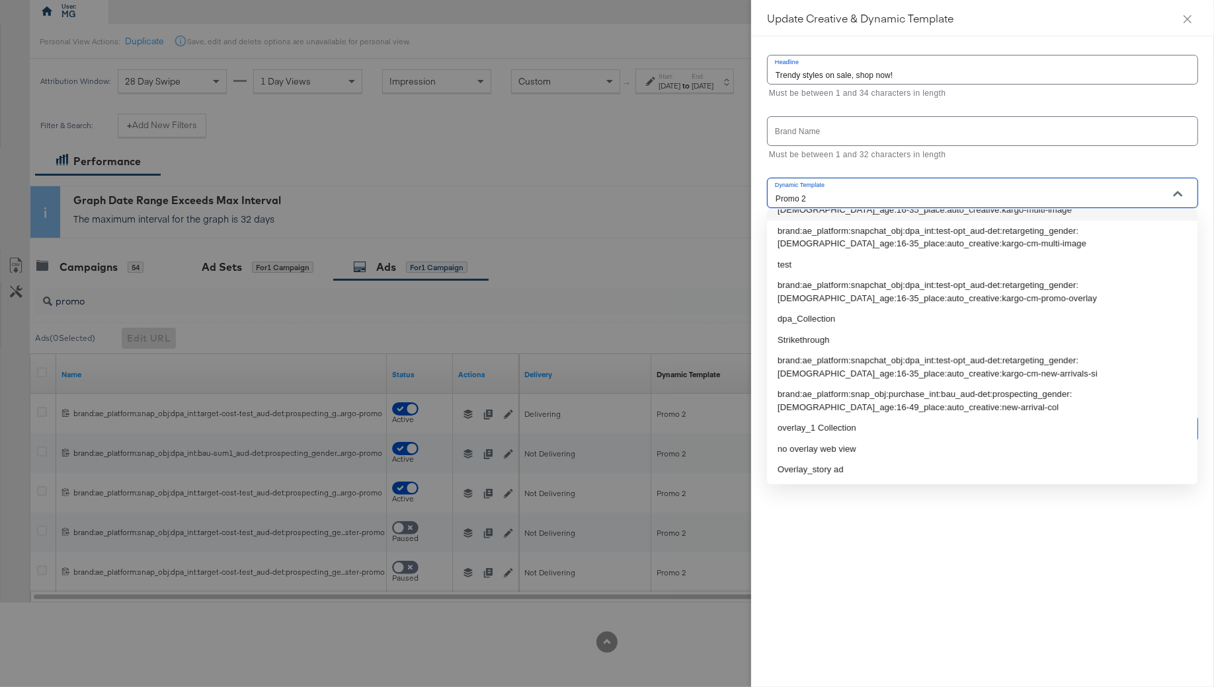
click at [1175, 194] on icon "Close" at bounding box center [1177, 193] width 9 height 9
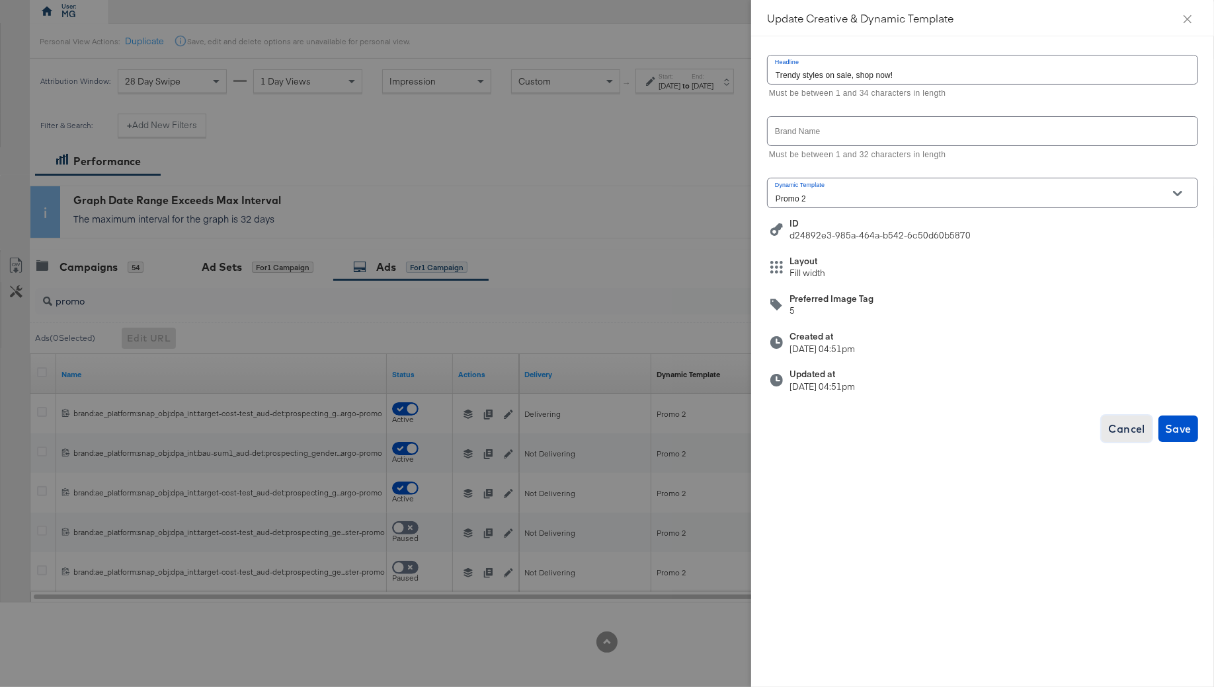
click at [1131, 424] on span "Cancel" at bounding box center [1126, 429] width 37 height 19
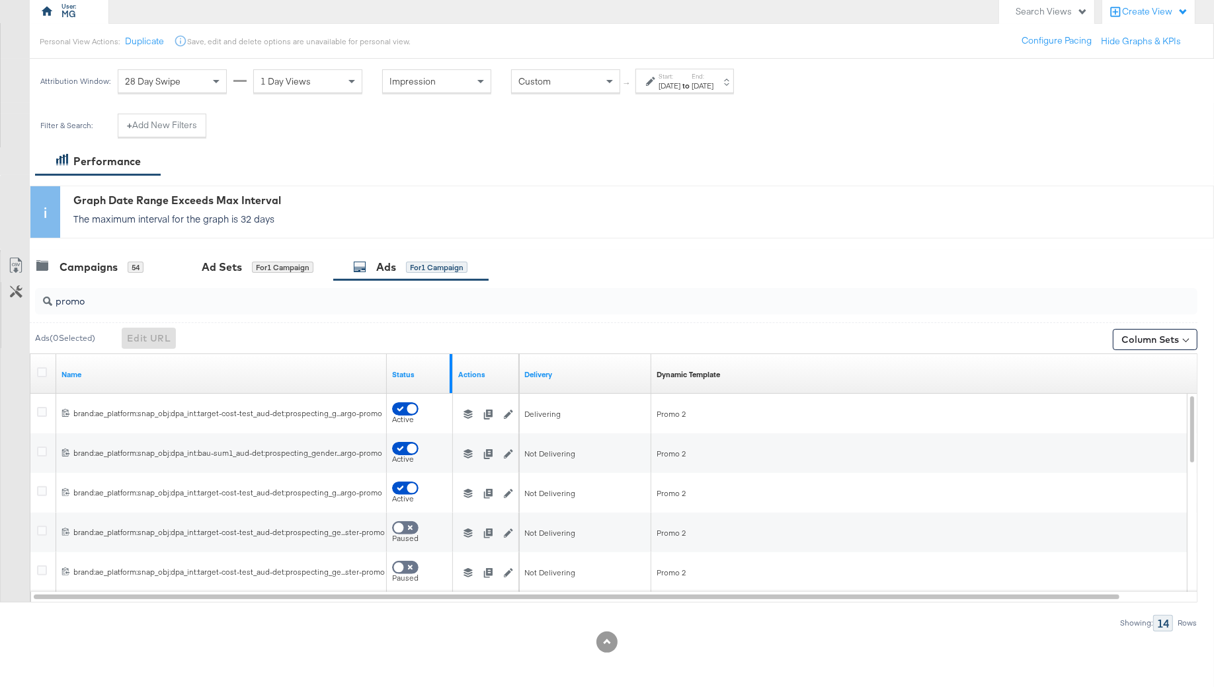
scroll to position [0, 0]
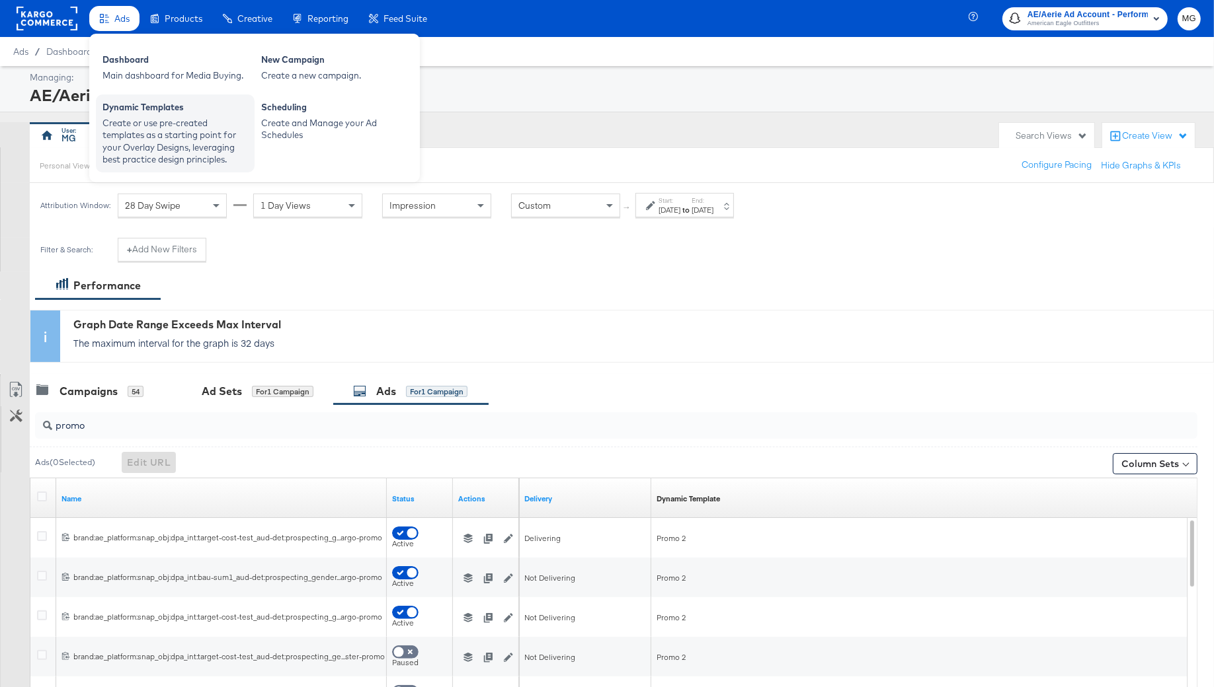
click at [153, 120] on div "Create or use pre-created templates as a starting point for your Overlay Design…" at bounding box center [174, 141] width 145 height 49
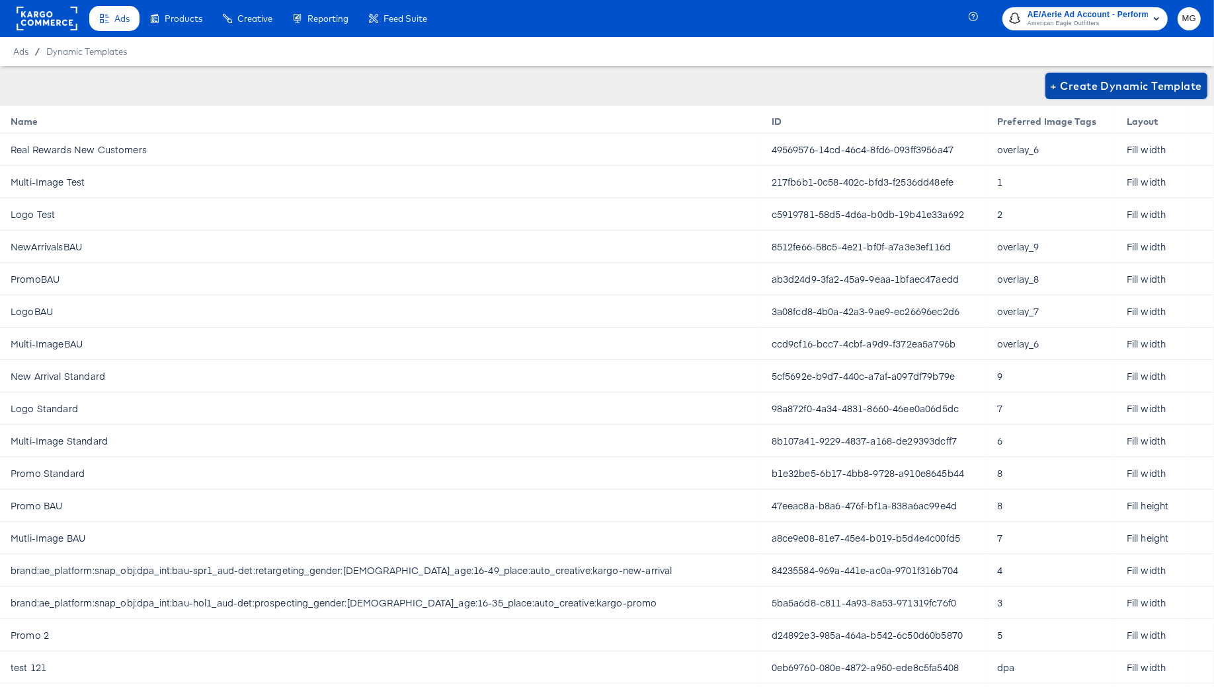
click at [1130, 84] on span "+ Create Dynamic Template" at bounding box center [1125, 86] width 151 height 19
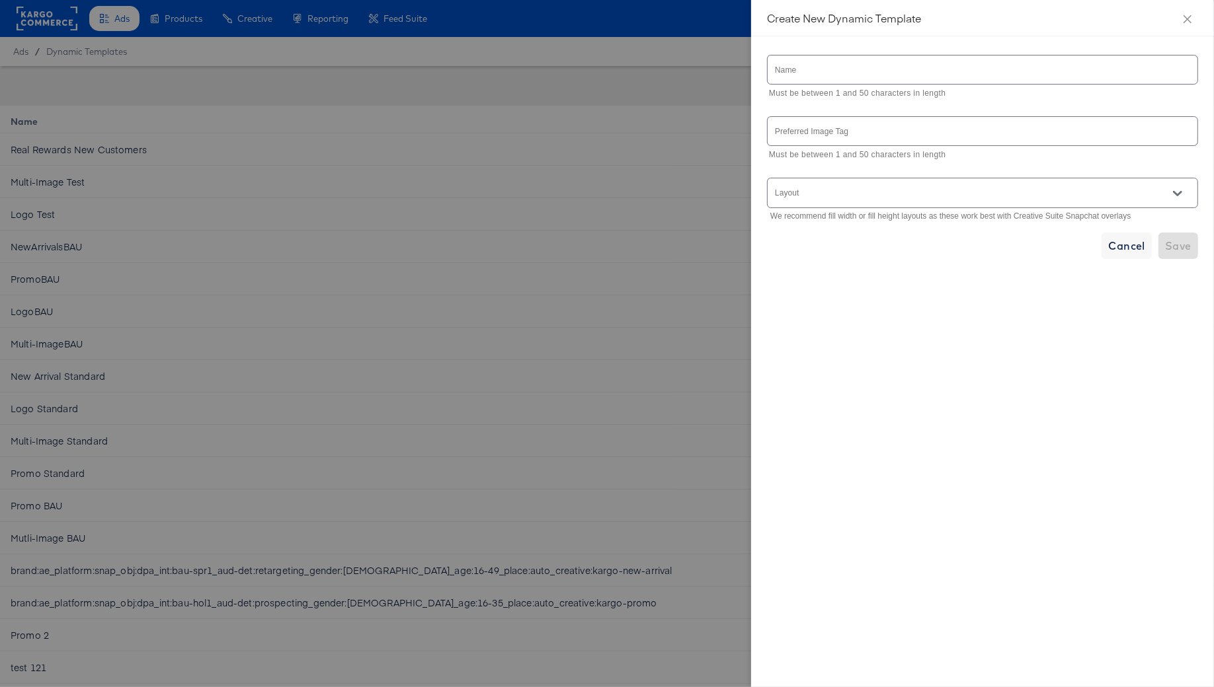
click at [877, 194] on input "Layout" at bounding box center [963, 198] width 381 height 15
click at [861, 125] on input "text" at bounding box center [982, 131] width 430 height 28
type input "6"
click at [868, 254] on div "Cancel Save" at bounding box center [982, 246] width 431 height 26
click at [1122, 241] on span "Cancel" at bounding box center [1126, 246] width 37 height 19
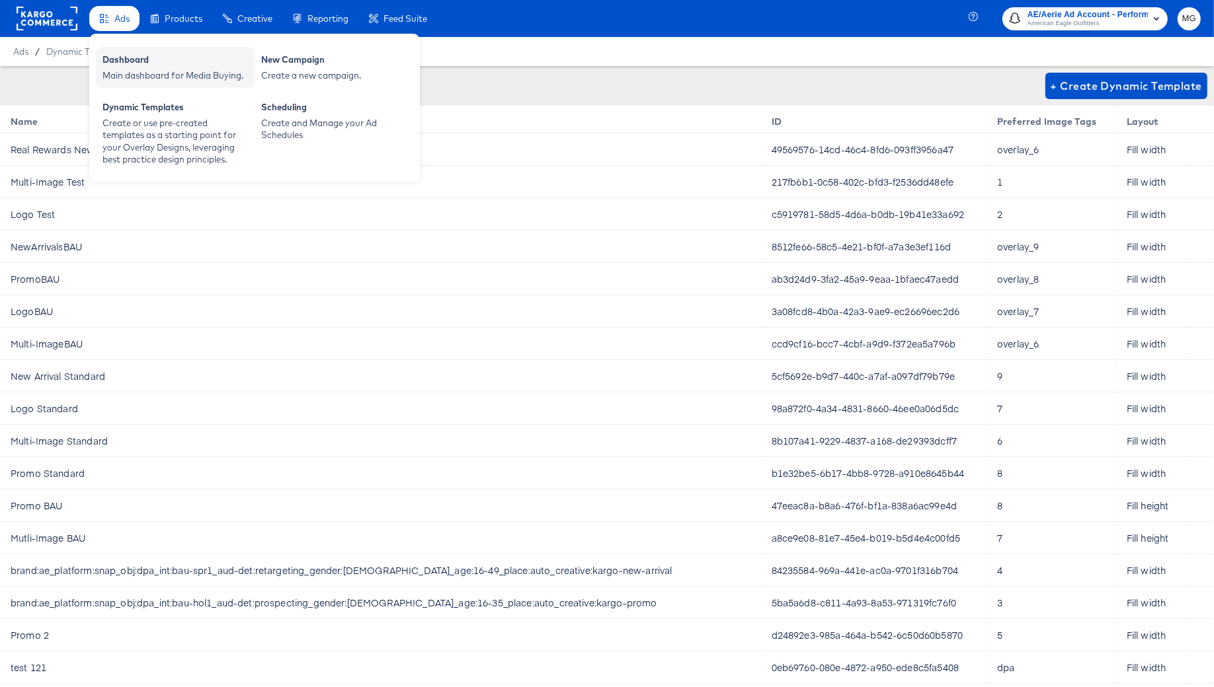
click at [131, 62] on div "Dashboard" at bounding box center [174, 62] width 145 height 16
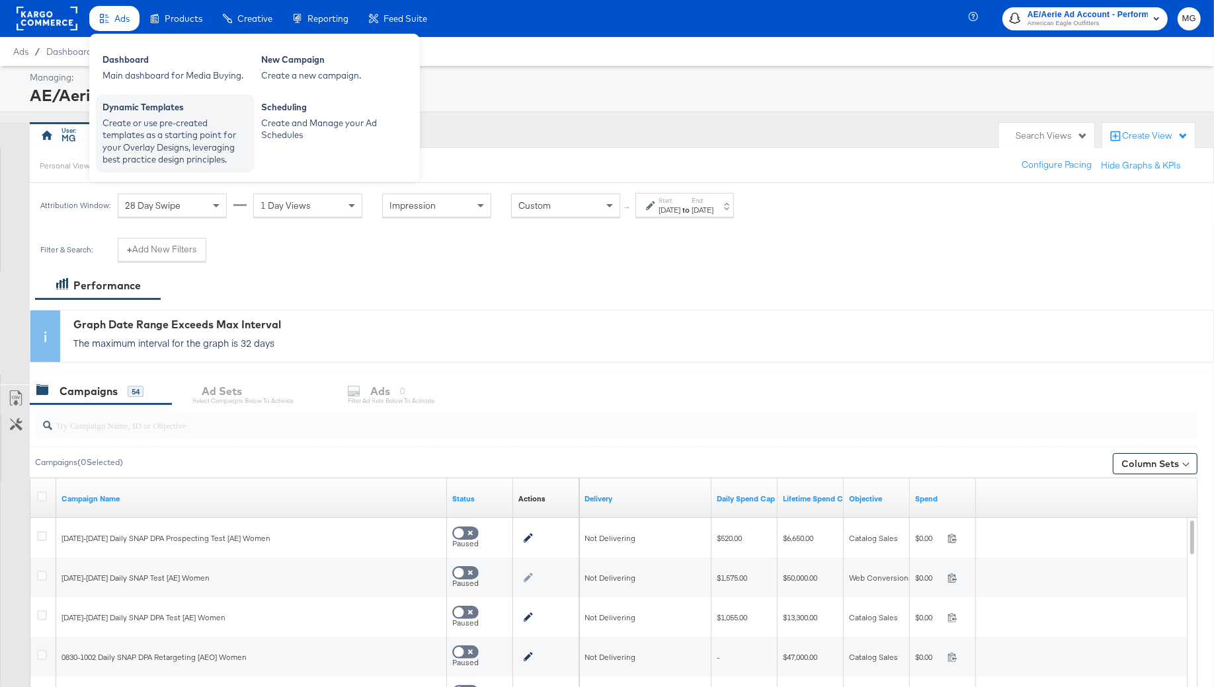
click at [143, 134] on div "Create or use pre-created templates as a starting point for your Overlay Design…" at bounding box center [174, 141] width 145 height 49
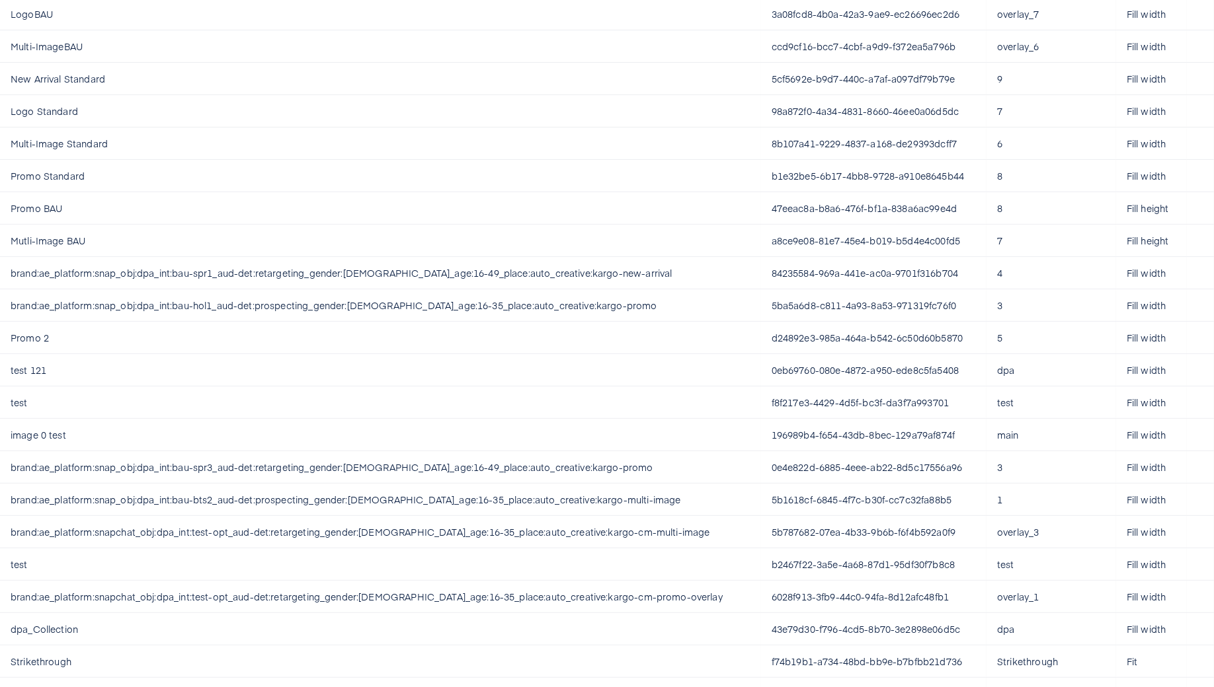
scroll to position [299, 0]
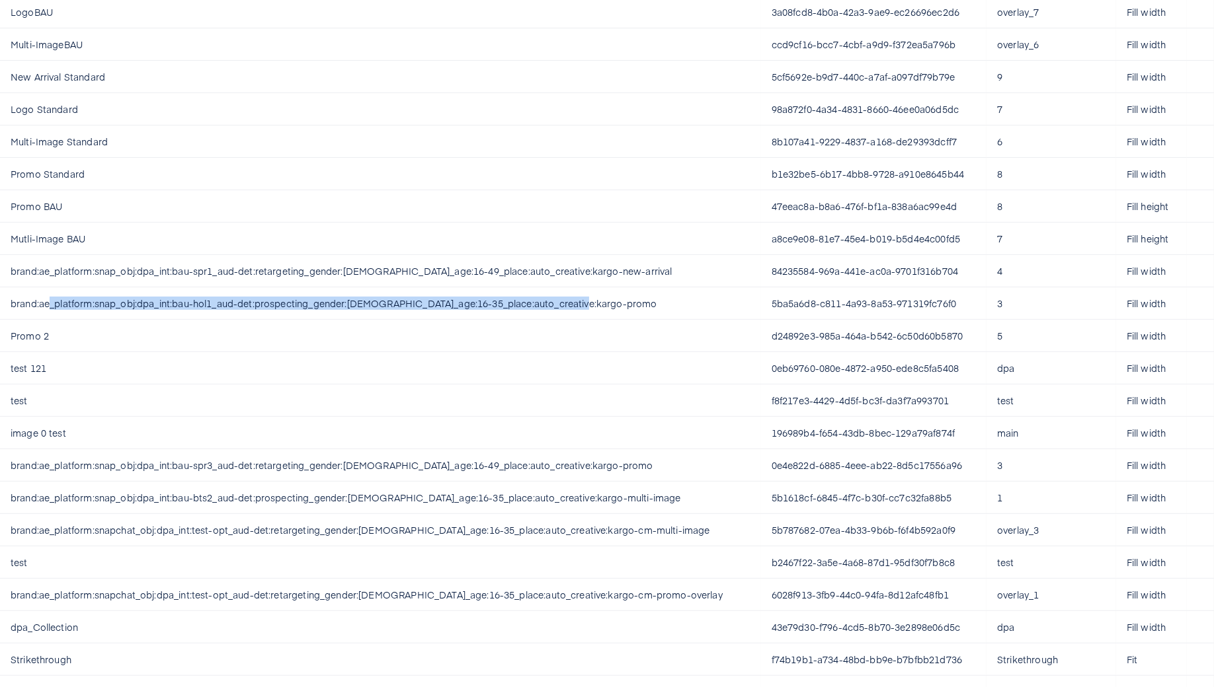
drag, startPoint x: 605, startPoint y: 302, endPoint x: 46, endPoint y: 303, distance: 559.8
click at [46, 304] on td "brand:ae_platform:snap_obj:dpa_int:bau-hol1_aud-det:prospecting_gender:[DEMOGRA…" at bounding box center [380, 304] width 761 height 32
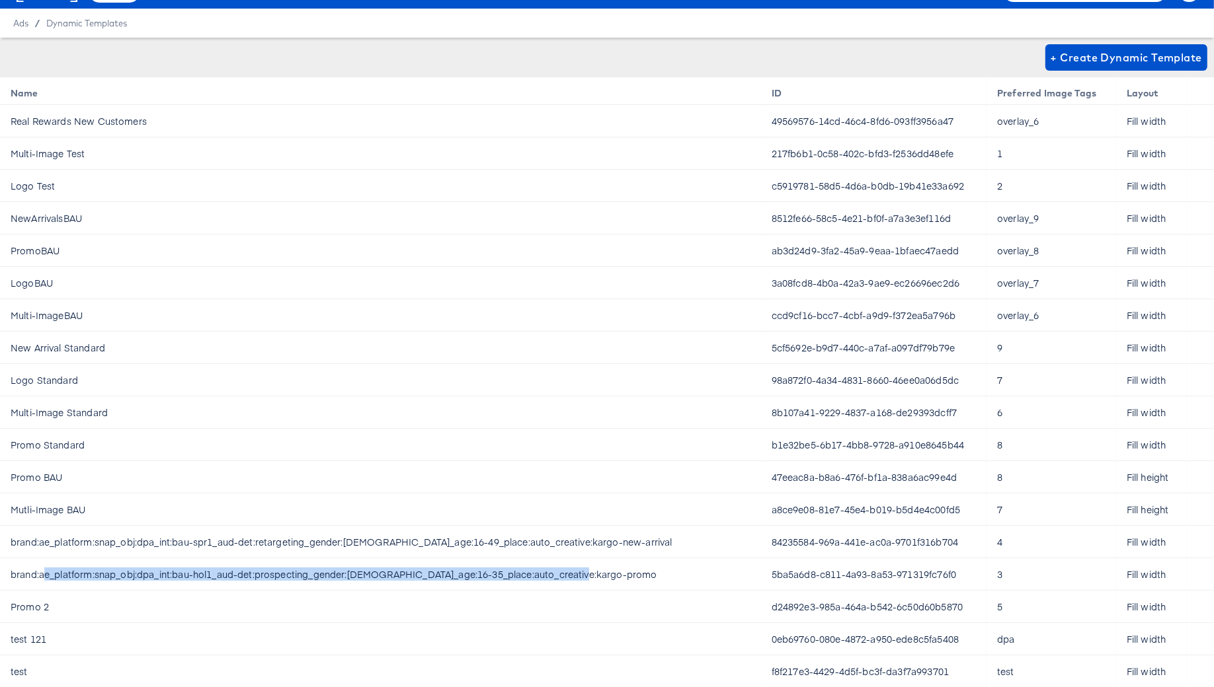
scroll to position [32, 0]
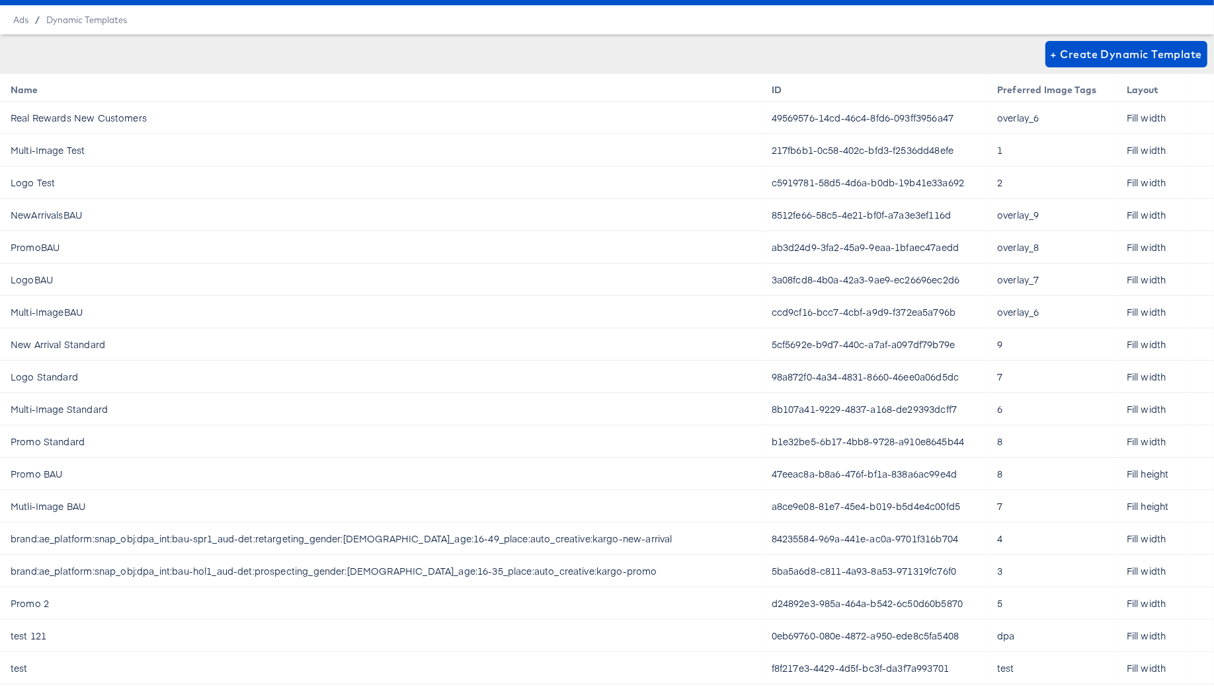
click at [455, 588] on td "Promo 2" at bounding box center [380, 604] width 761 height 32
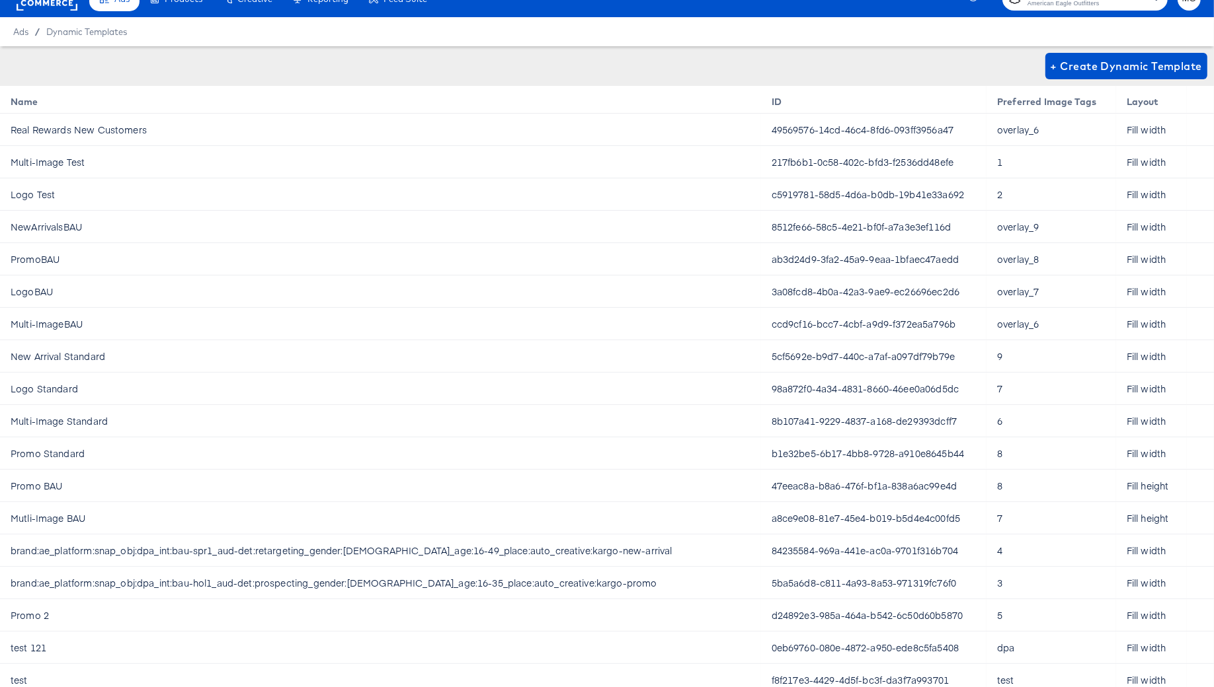
scroll to position [0, 0]
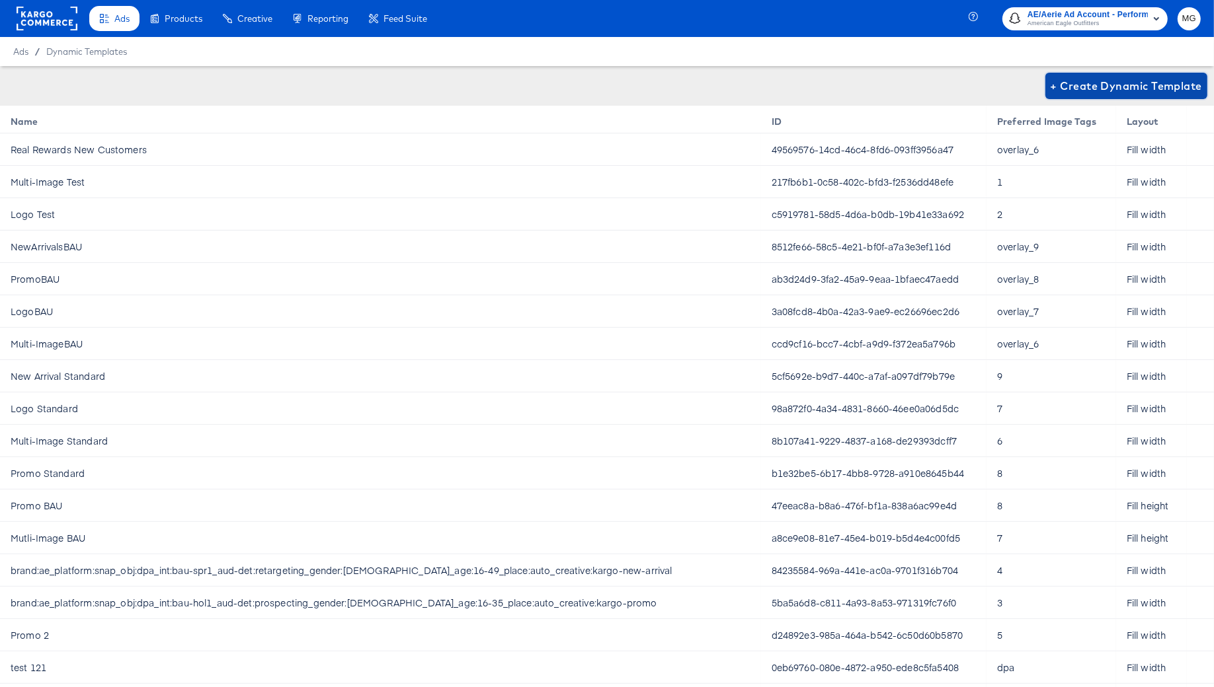
click at [1161, 89] on span "+ Create Dynamic Template" at bounding box center [1125, 86] width 151 height 19
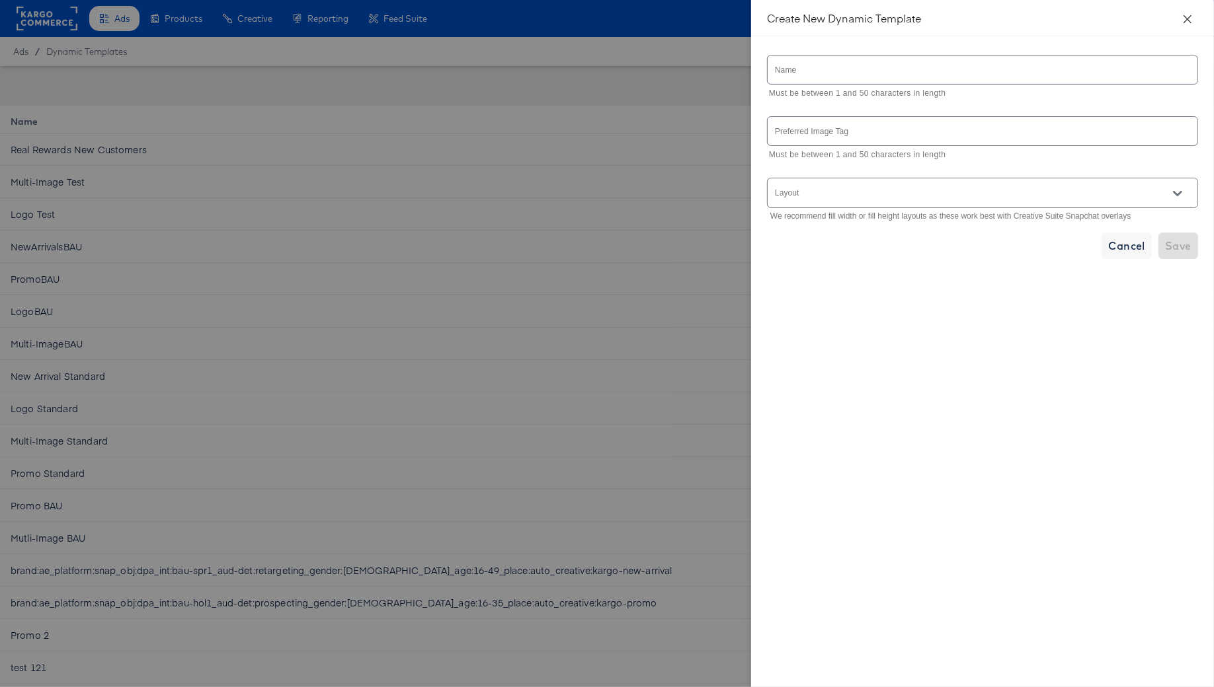
click at [1188, 20] on icon "close" at bounding box center [1187, 19] width 8 height 8
